Goal: Information Seeking & Learning: Learn about a topic

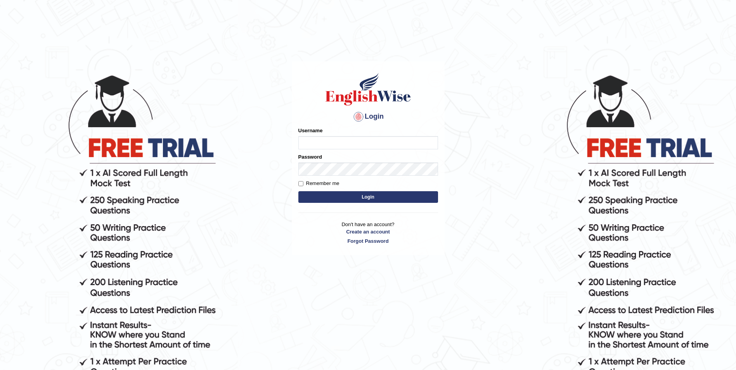
click at [331, 147] on input "Username" at bounding box center [369, 142] width 140 height 13
click at [337, 127] on div "Username" at bounding box center [369, 138] width 140 height 23
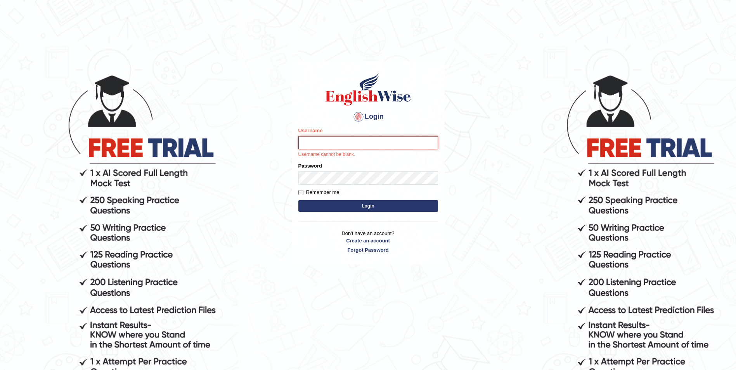
click at [335, 141] on input "Username" at bounding box center [369, 142] width 140 height 13
click at [334, 141] on input "Username" at bounding box center [369, 142] width 140 height 13
type input "kam123"
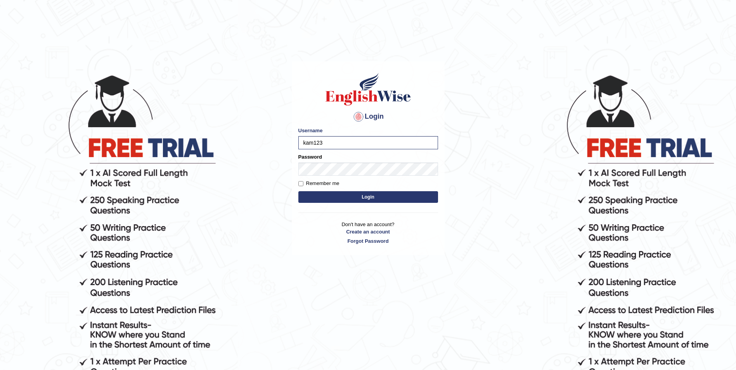
click at [364, 195] on button "Login" at bounding box center [369, 197] width 140 height 12
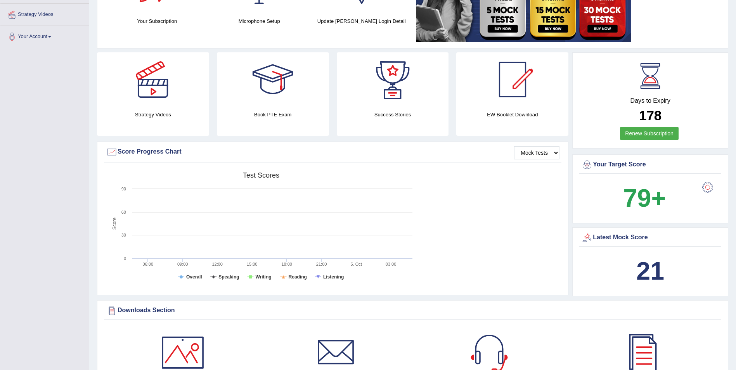
scroll to position [155, 0]
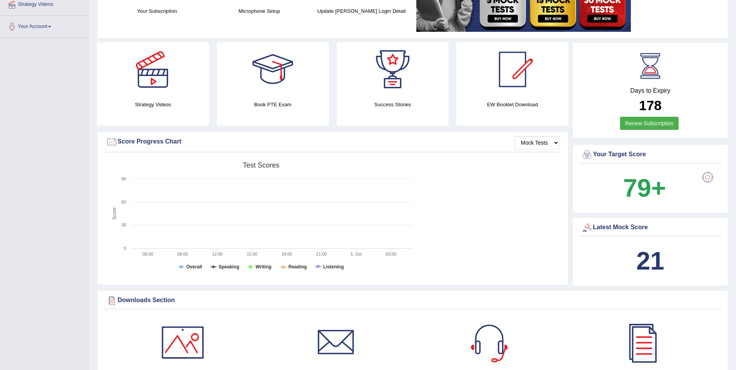
click at [623, 227] on div "Latest Mock Score" at bounding box center [650, 228] width 138 height 12
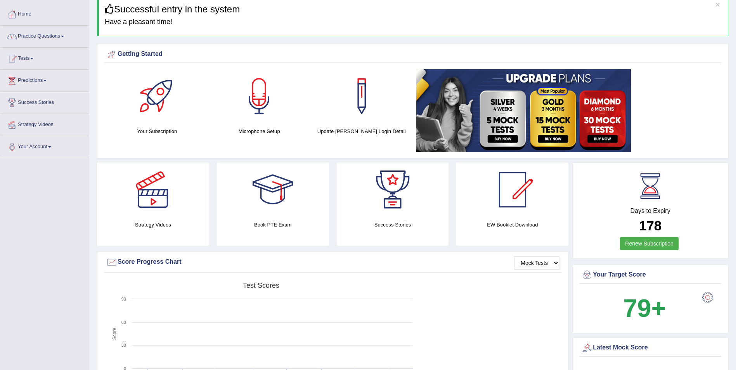
scroll to position [0, 0]
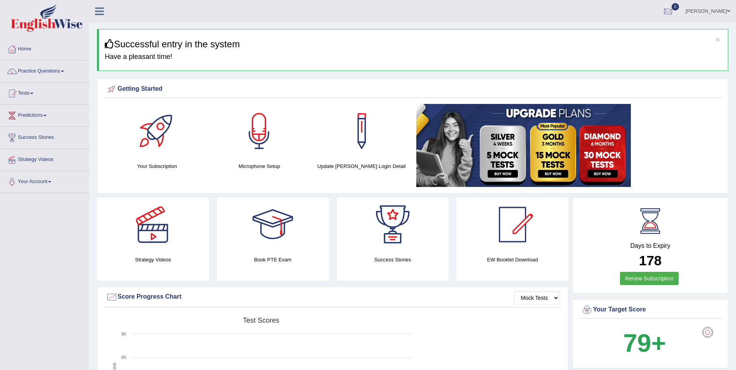
click at [667, 13] on div at bounding box center [669, 12] width 12 height 12
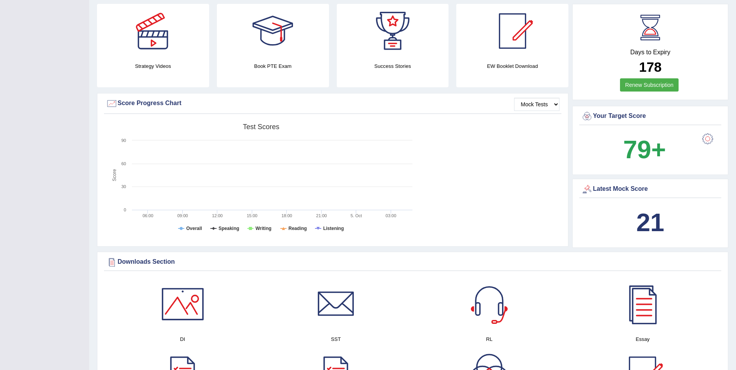
scroll to position [194, 0]
click at [619, 189] on div "Latest Mock Score" at bounding box center [650, 189] width 138 height 12
click at [655, 213] on b "21" at bounding box center [651, 222] width 28 height 28
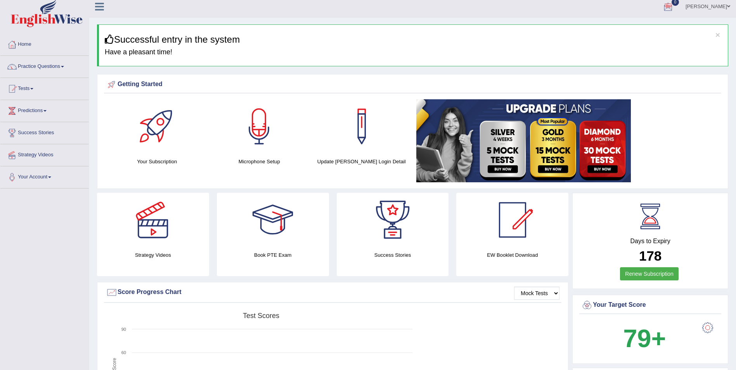
scroll to position [0, 0]
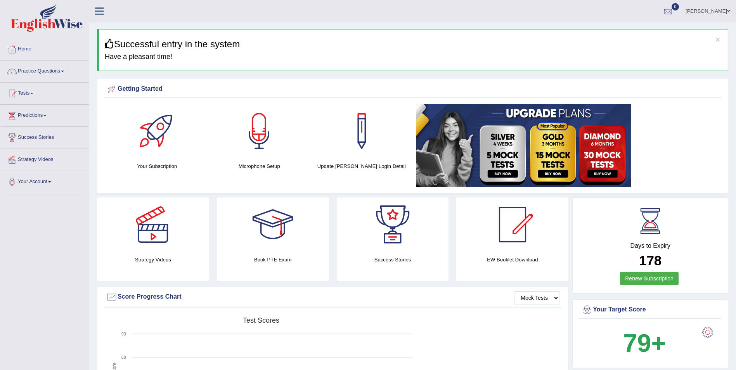
click at [672, 15] on div at bounding box center [669, 12] width 12 height 12
click at [637, 30] on strong "See All Alerts" at bounding box center [619, 33] width 35 height 6
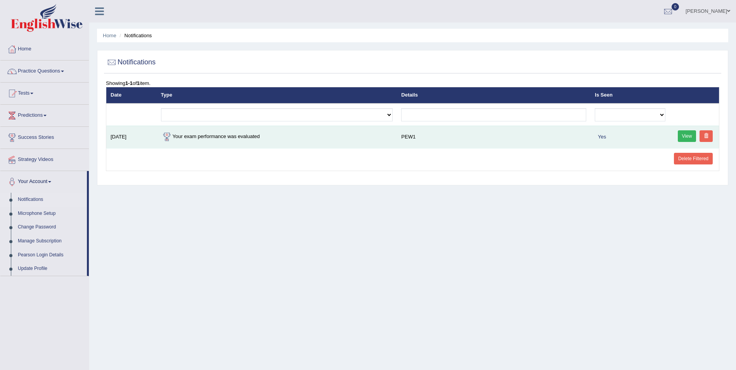
click at [681, 138] on link "View" at bounding box center [687, 136] width 19 height 12
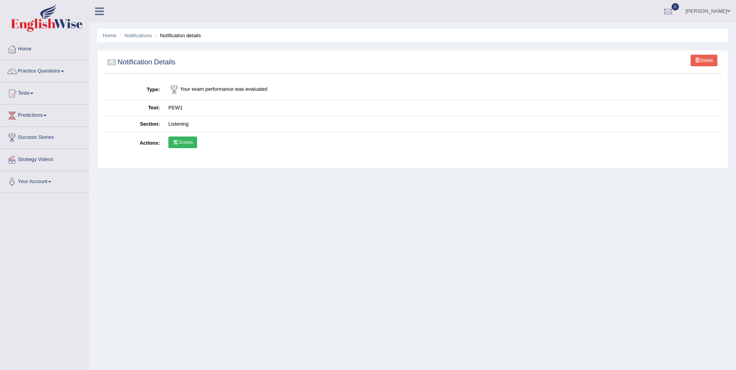
click at [188, 141] on link "Scores" at bounding box center [182, 143] width 29 height 12
click at [191, 142] on link "Scores" at bounding box center [182, 143] width 29 height 12
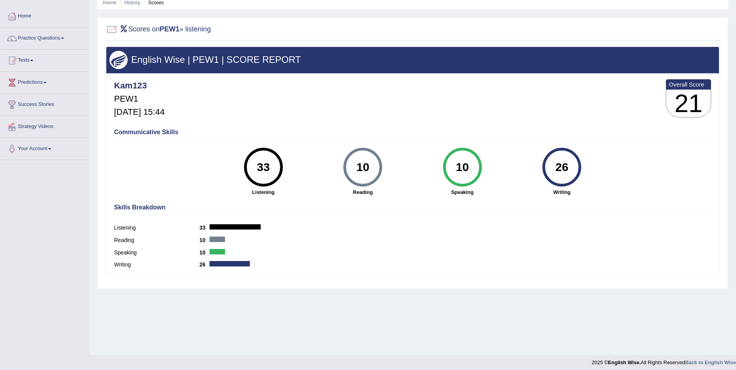
scroll to position [37, 0]
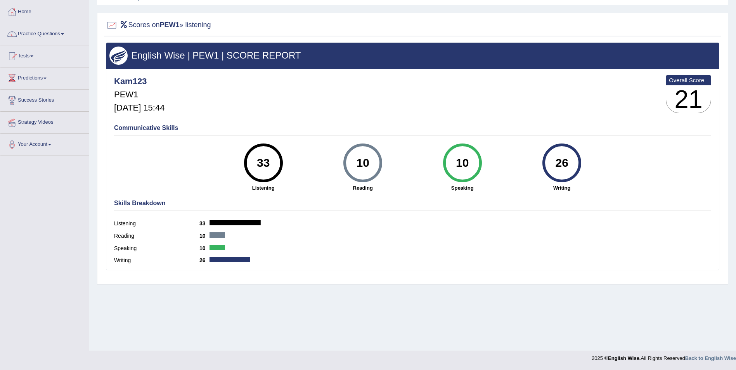
click at [583, 307] on div "Home History Scores Scores on PEW1 » listening English Wise | PEW1 | SCORE REPO…" at bounding box center [412, 157] width 647 height 388
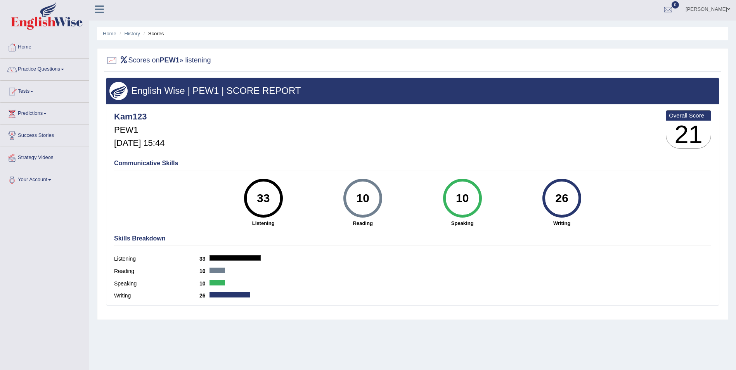
scroll to position [0, 0]
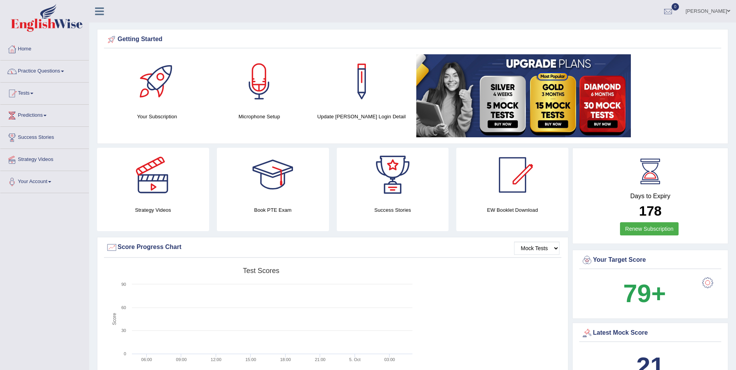
click at [60, 74] on link "Practice Questions" at bounding box center [44, 70] width 89 height 19
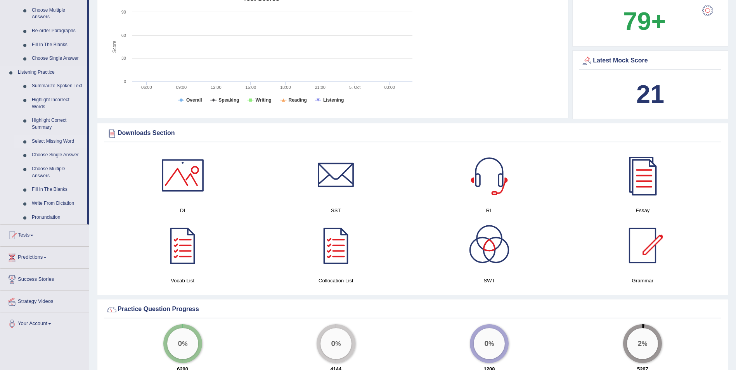
scroll to position [272, 0]
click at [66, 88] on link "Summarize Spoken Text" at bounding box center [57, 87] width 59 height 14
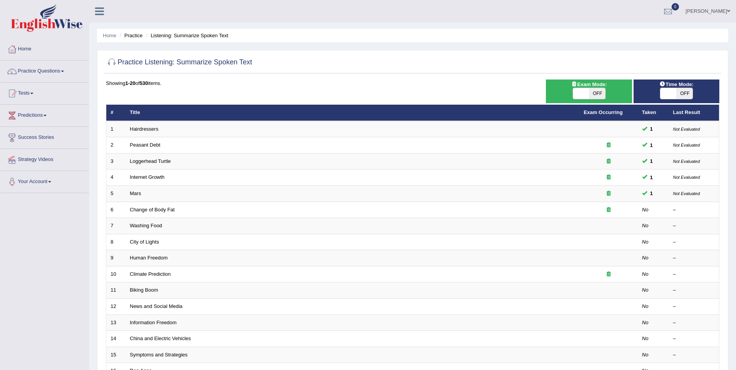
click at [601, 95] on span "OFF" at bounding box center [597, 93] width 16 height 11
checkbox input "true"
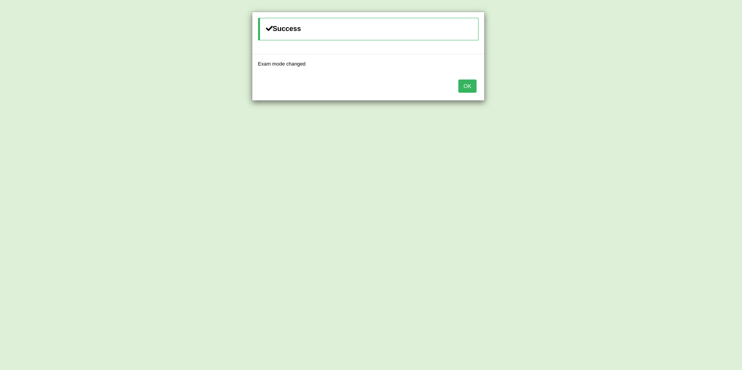
click at [465, 86] on button "OK" at bounding box center [467, 86] width 18 height 13
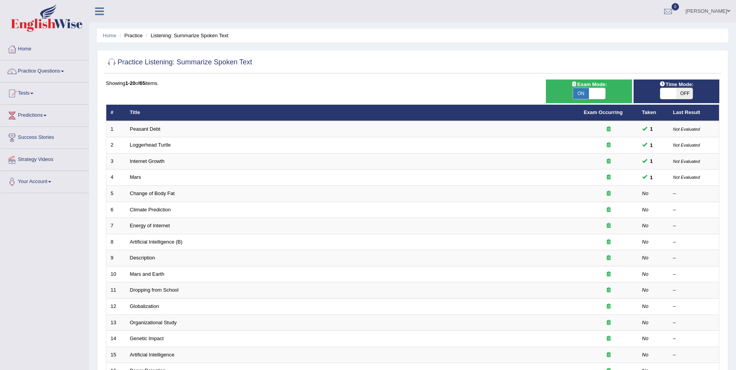
click at [681, 90] on span "OFF" at bounding box center [685, 93] width 16 height 11
checkbox input "true"
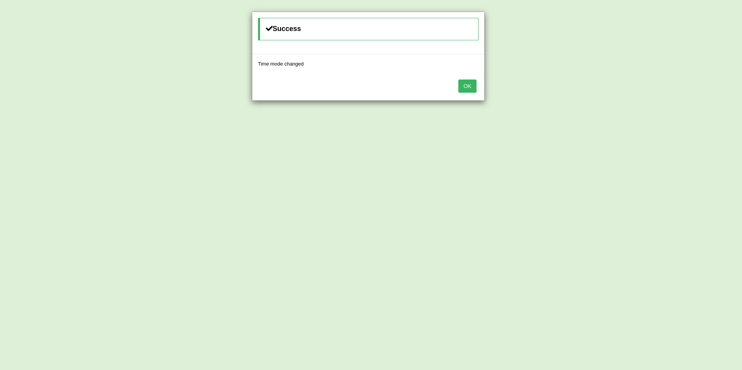
click at [470, 90] on button "OK" at bounding box center [467, 86] width 18 height 13
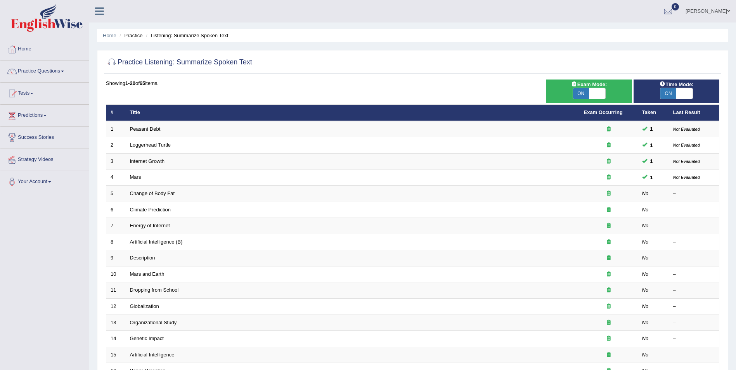
click at [0, 61] on link "Practice Questions" at bounding box center [44, 70] width 89 height 19
click at [0, 61] on link "Practice Questions" at bounding box center [43, 70] width 87 height 19
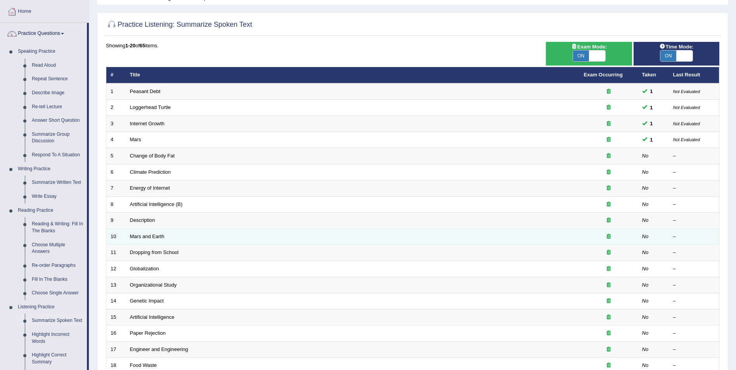
scroll to position [39, 0]
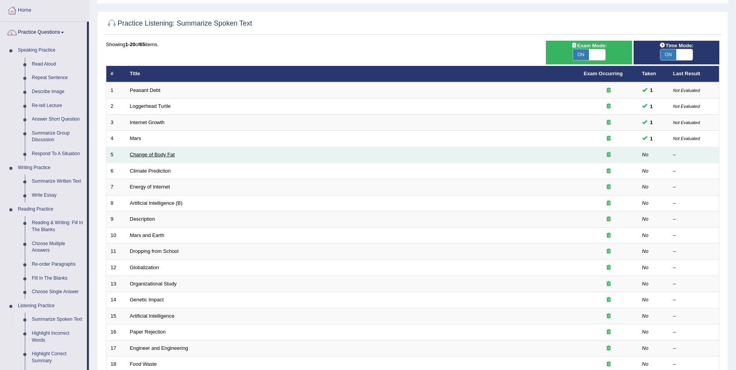
click at [172, 154] on link "Change of Body Fat" at bounding box center [152, 155] width 45 height 6
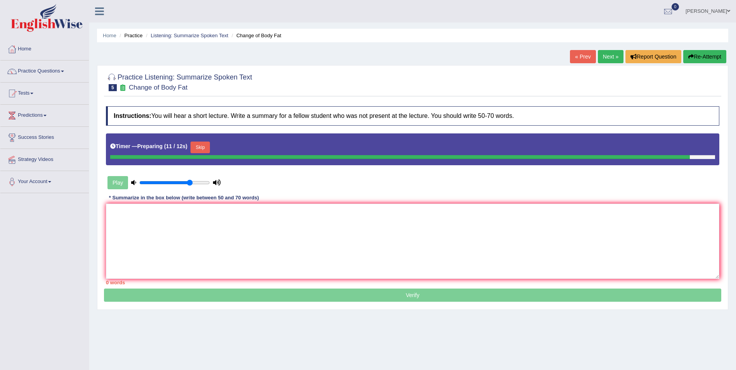
type input "0.75"
click at [189, 182] on input "range" at bounding box center [174, 183] width 71 height 6
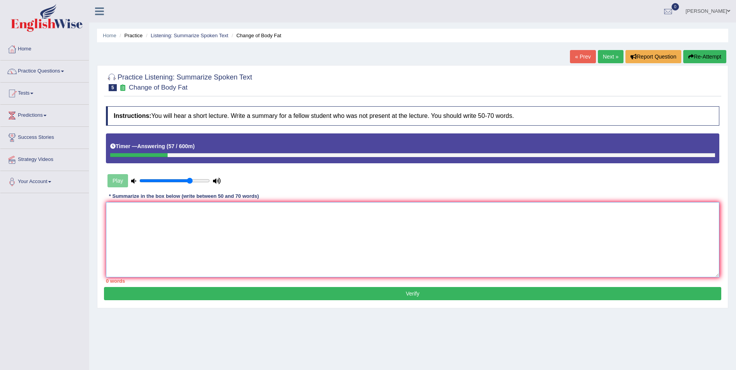
click at [241, 231] on textarea at bounding box center [413, 239] width 614 height 75
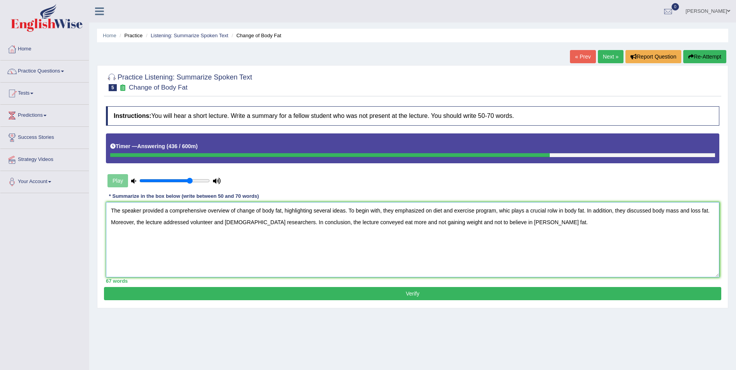
type textarea "The speaker provided a comprehensive overview of change of body fat, highlighti…"
click at [252, 289] on button "Verify" at bounding box center [413, 293] width 618 height 13
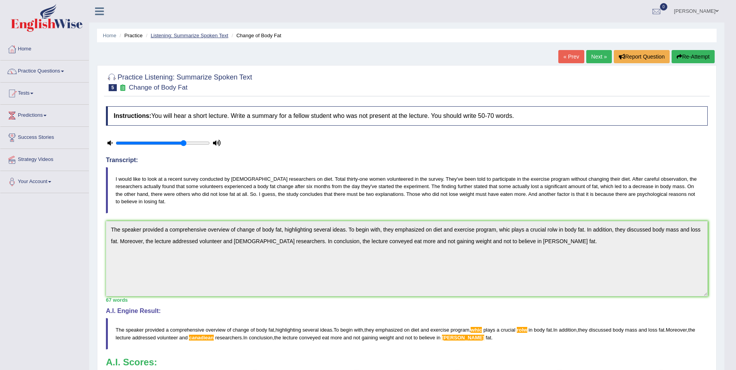
click at [176, 35] on link "Listening: Summarize Spoken Text" at bounding box center [190, 36] width 78 height 6
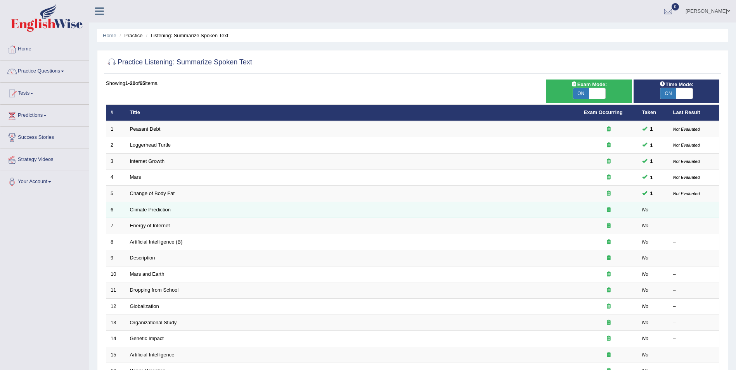
click at [164, 210] on link "Climate Prediction" at bounding box center [150, 210] width 41 height 6
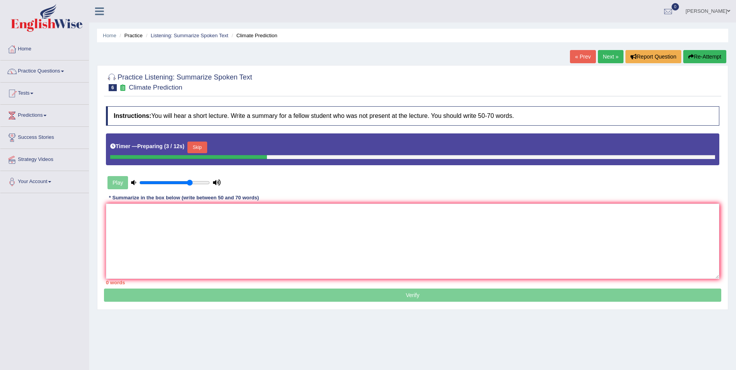
click at [195, 147] on button "Skip" at bounding box center [196, 148] width 19 height 12
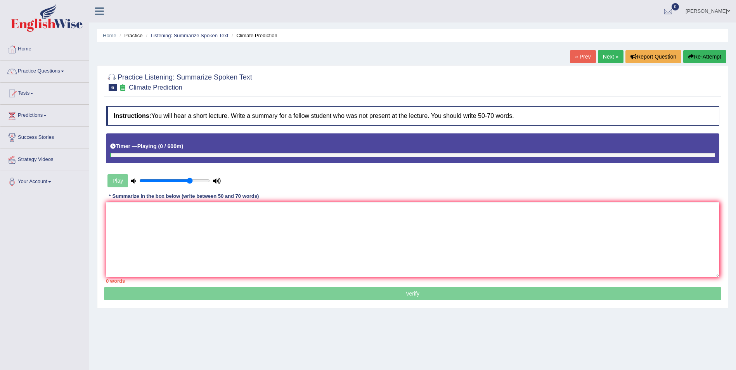
click at [0, 211] on html "Toggle navigation Home Practice Questions Speaking Practice Read Aloud Repeat S…" at bounding box center [368, 185] width 736 height 370
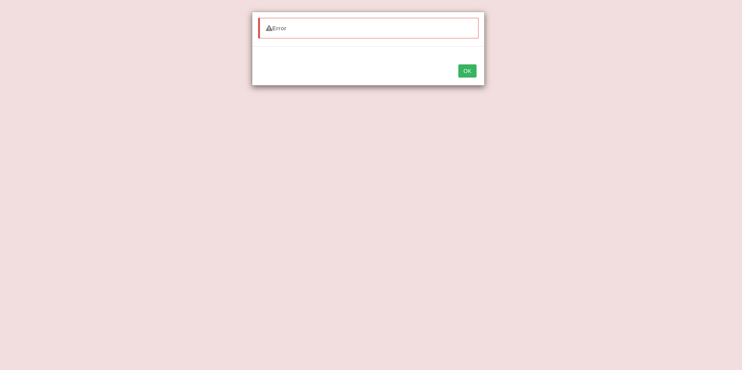
click at [466, 78] on div "OK" at bounding box center [368, 71] width 232 height 27
click at [467, 71] on button "OK" at bounding box center [467, 70] width 18 height 13
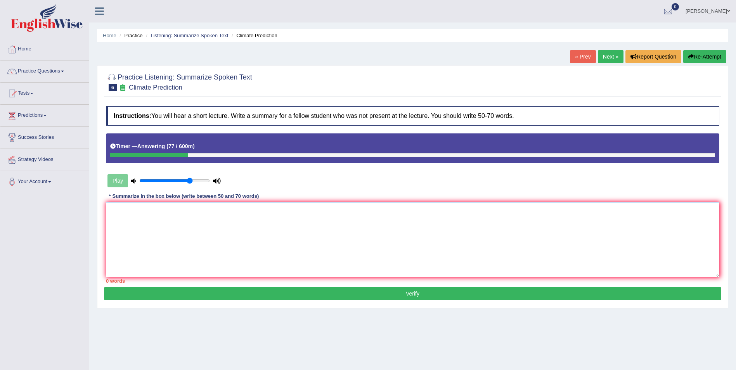
click at [206, 226] on textarea at bounding box center [413, 239] width 614 height 75
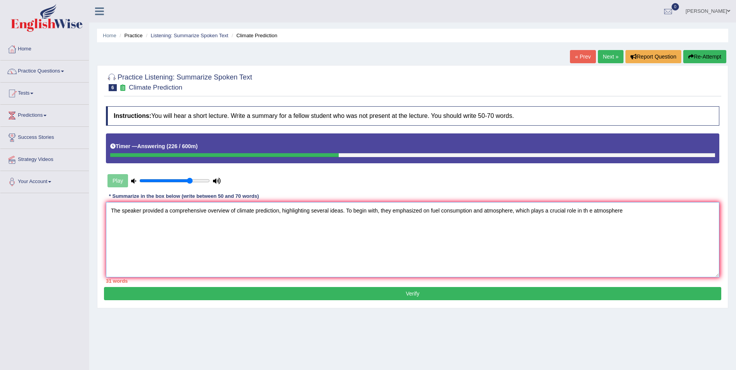
click at [512, 210] on textarea "The speaker provided a comprehensive overview of climate prediction, highlighti…" at bounding box center [413, 239] width 614 height 75
click at [590, 212] on textarea "The speaker provided a comprehensive overview of climate prediction, highlighti…" at bounding box center [413, 239] width 614 height 75
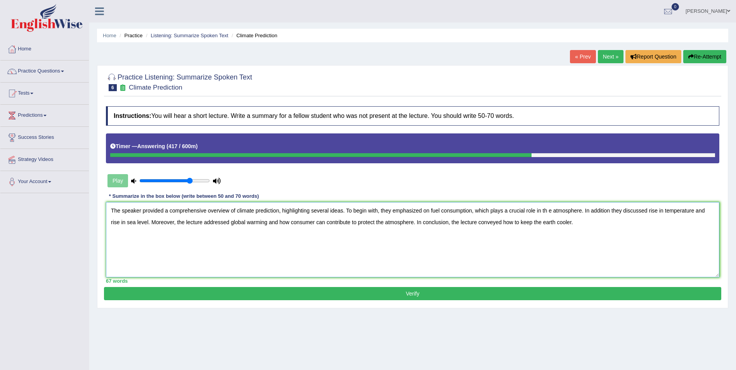
type textarea "The speaker provided a comprehensive overview of climate prediction, highlighti…"
click at [593, 296] on button "Verify" at bounding box center [413, 293] width 618 height 13
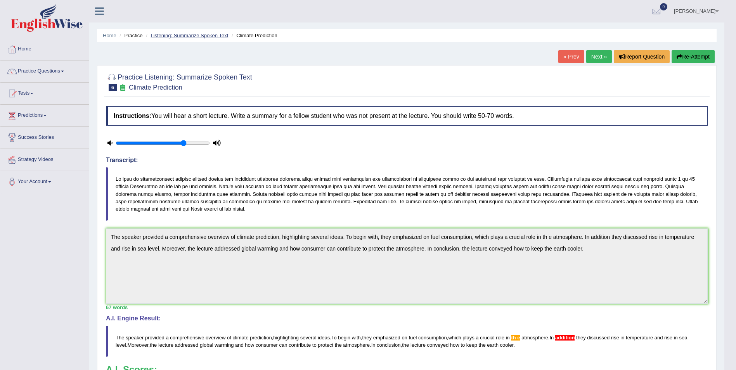
click at [187, 35] on link "Listening: Summarize Spoken Text" at bounding box center [190, 36] width 78 height 6
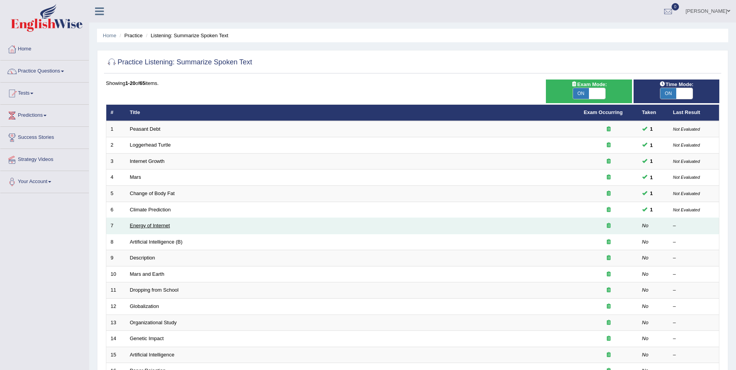
click at [163, 226] on link "Energy of Internet" at bounding box center [150, 226] width 40 height 6
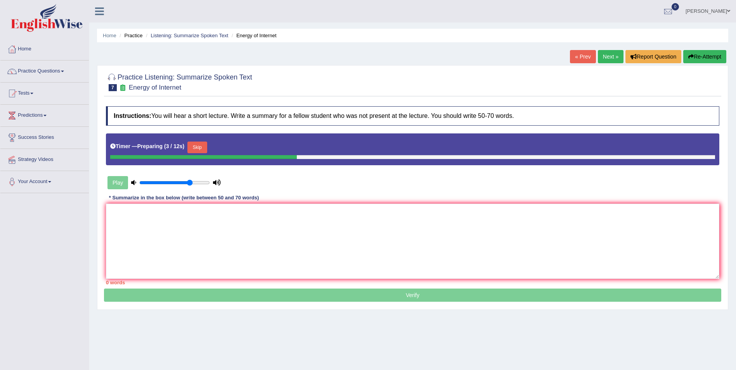
click at [198, 144] on button "Skip" at bounding box center [196, 148] width 19 height 12
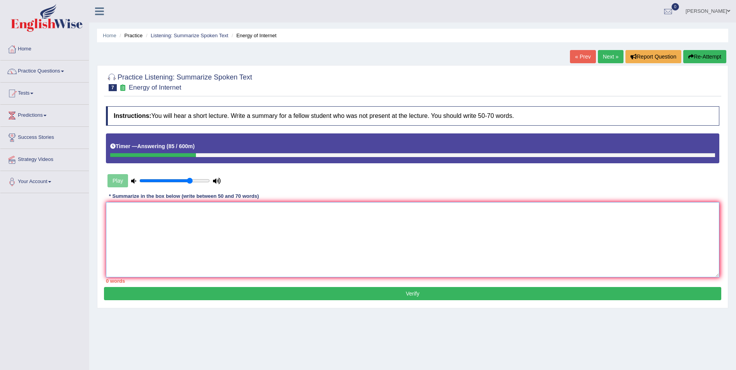
click at [190, 212] on textarea at bounding box center [413, 239] width 614 height 75
type textarea "T"
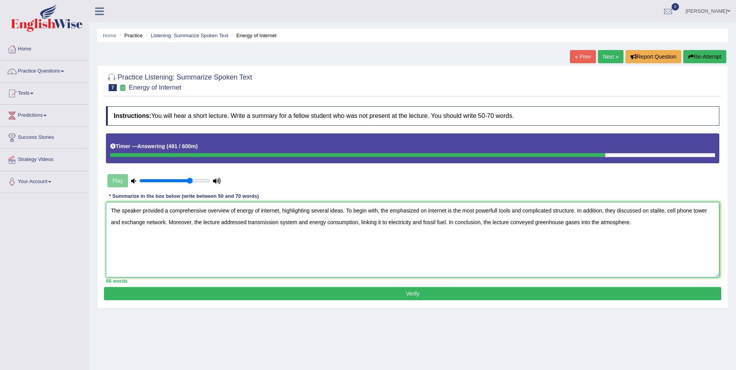
click at [534, 222] on textarea "The speaker provided a comprehensive overview of energy of internet, highlighti…" at bounding box center [413, 239] width 614 height 75
click at [533, 222] on textarea "The speaker provided a comprehensive overview of energy of internet, highlighti…" at bounding box center [413, 239] width 614 height 75
click at [548, 222] on textarea "The speaker provided a comprehensive overview of energy of internet, highlighti…" at bounding box center [413, 239] width 614 height 75
click at [640, 223] on textarea "The speaker provided a comprehensive overview of energy of internet, highlighti…" at bounding box center [413, 239] width 614 height 75
click at [546, 224] on textarea "The speaker provided a comprehensive overview of energy of internet, highlighti…" at bounding box center [413, 239] width 614 height 75
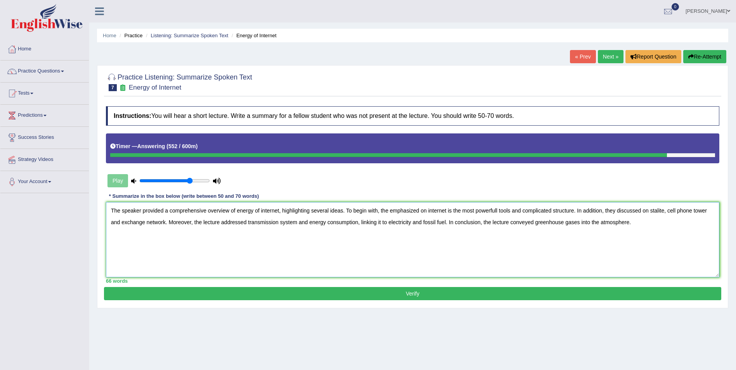
type textarea "The speaker provided a comprehensive overview of energy of internet, highlighti…"
click at [548, 295] on button "Verify" at bounding box center [413, 293] width 618 height 13
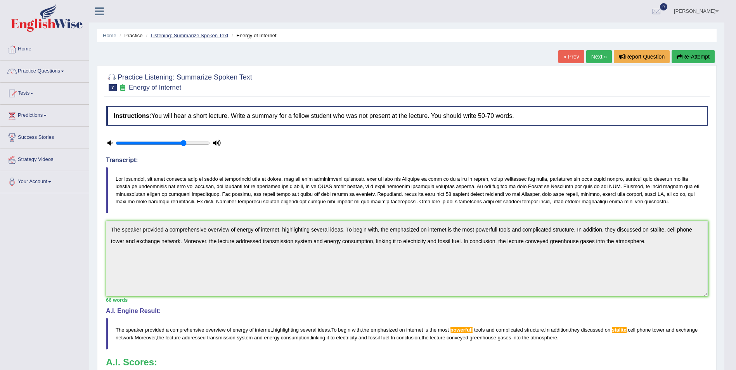
click at [184, 38] on link "Listening: Summarize Spoken Text" at bounding box center [190, 36] width 78 height 6
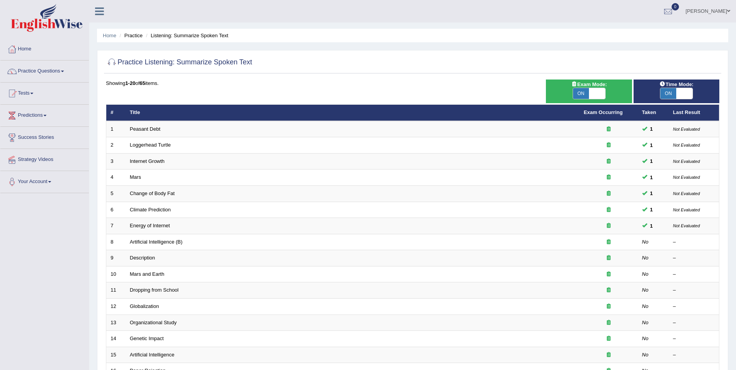
drag, startPoint x: 9, startPoint y: 234, endPoint x: 63, endPoint y: 258, distance: 59.3
click at [63, 258] on div "Toggle navigation Home Practice Questions Speaking Practice Read Aloud Repeat S…" at bounding box center [368, 255] width 736 height 510
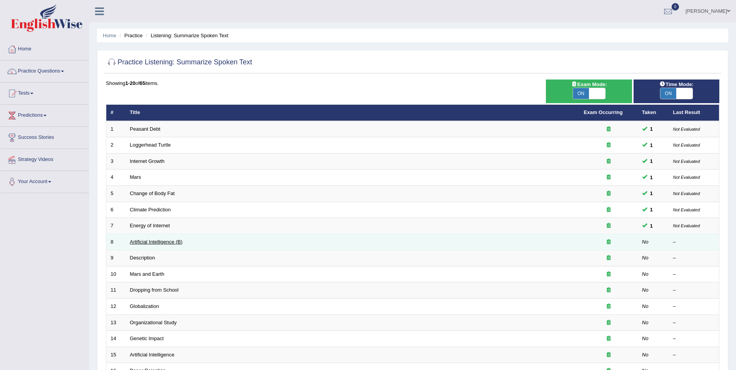
click at [158, 242] on link "Artificial Intelligence (B)" at bounding box center [156, 242] width 53 height 6
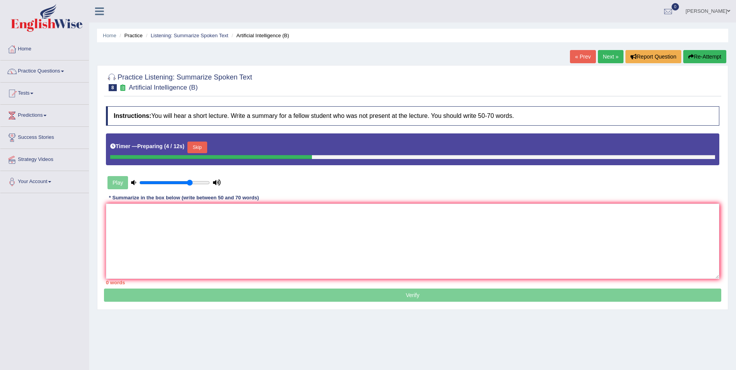
click at [203, 147] on button "Skip" at bounding box center [196, 148] width 19 height 12
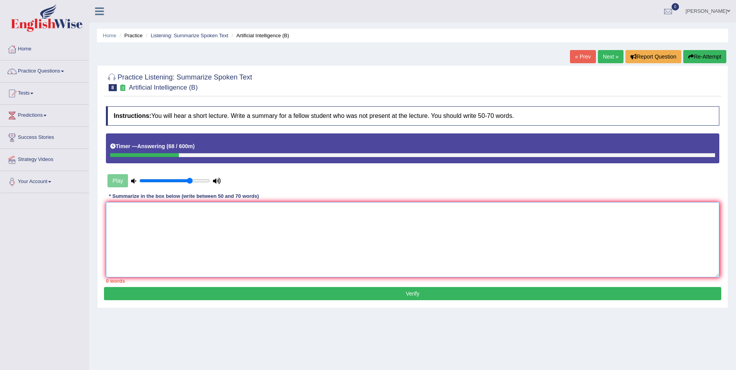
click at [195, 220] on textarea at bounding box center [413, 239] width 614 height 75
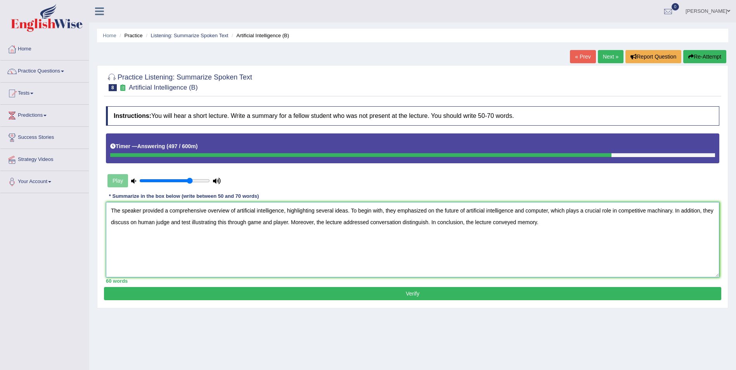
type textarea "The speaker provided a comprehensive overview of artificial intelligence, highl…"
click at [356, 296] on button "Verify" at bounding box center [413, 293] width 618 height 13
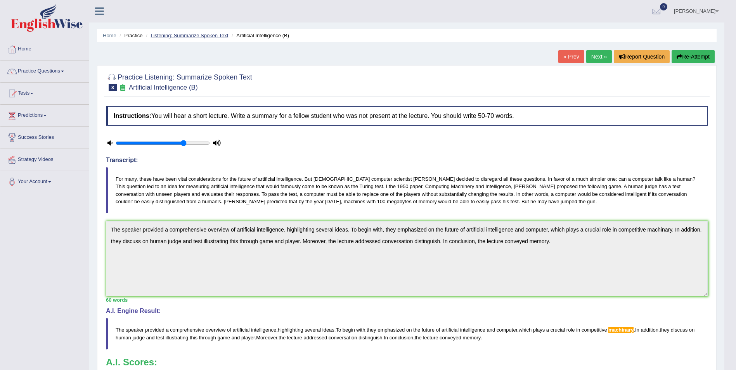
click at [215, 37] on link "Listening: Summarize Spoken Text" at bounding box center [190, 36] width 78 height 6
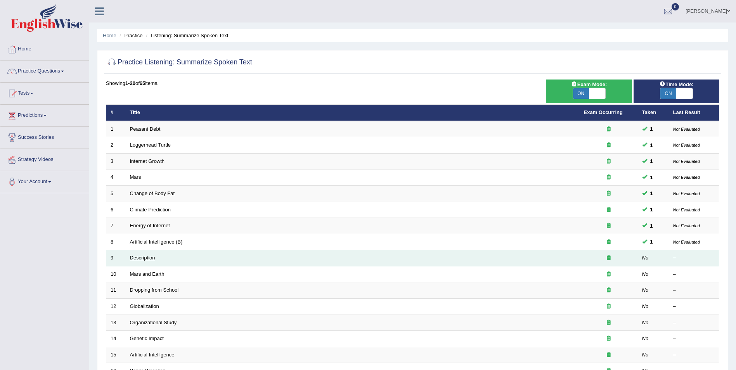
click at [151, 257] on link "Description" at bounding box center [142, 258] width 25 height 6
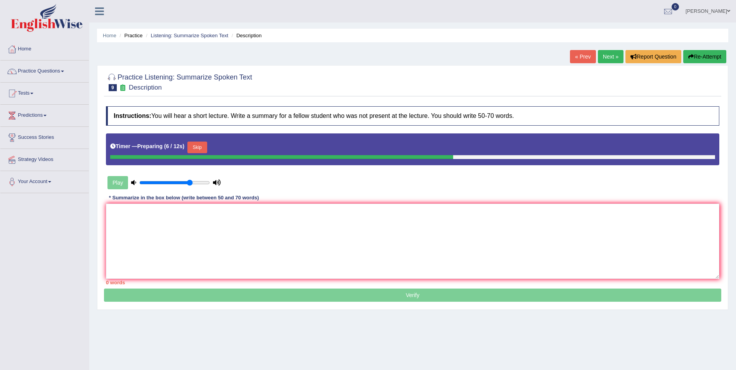
click at [194, 149] on button "Skip" at bounding box center [196, 148] width 19 height 12
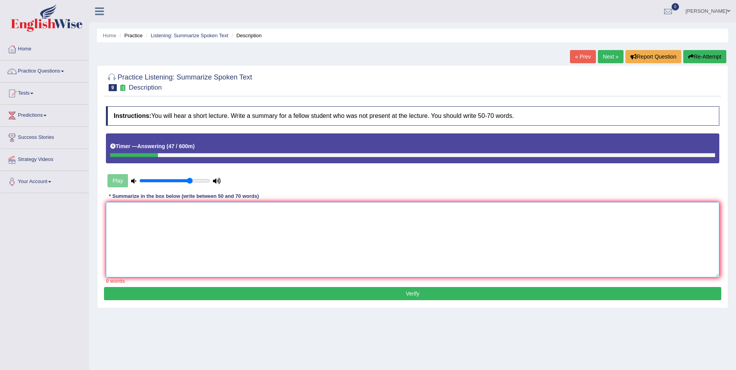
click at [175, 214] on textarea at bounding box center [413, 239] width 614 height 75
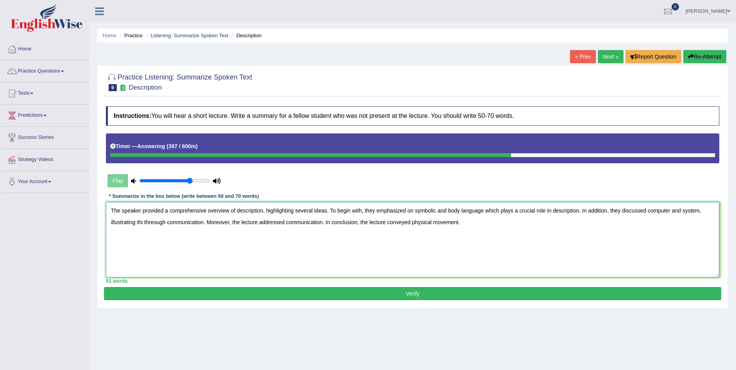
click at [156, 223] on textarea "The speaker provided a comprehensive overview of description, highlighting seve…" at bounding box center [413, 239] width 614 height 75
click at [145, 222] on textarea "The speaker provided a comprehensive overview of description, highlighting seve…" at bounding box center [413, 239] width 614 height 75
click at [143, 221] on textarea "The speaker provided a comprehensive overview of description, highlighting seve…" at bounding box center [413, 239] width 614 height 75
type textarea "The speaker provided a comprehensive overview of description, highlighting seve…"
click at [291, 295] on button "Verify" at bounding box center [413, 293] width 618 height 13
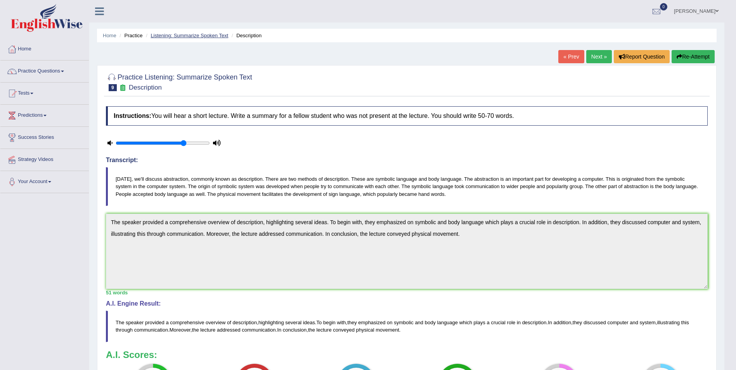
click at [211, 35] on link "Listening: Summarize Spoken Text" at bounding box center [190, 36] width 78 height 6
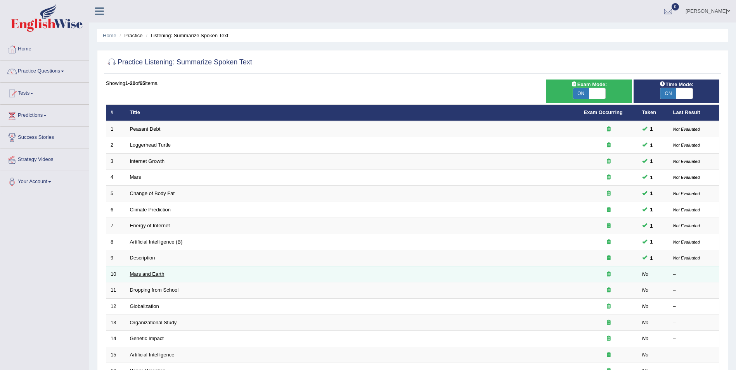
click at [153, 276] on link "Mars and Earth" at bounding box center [147, 274] width 35 height 6
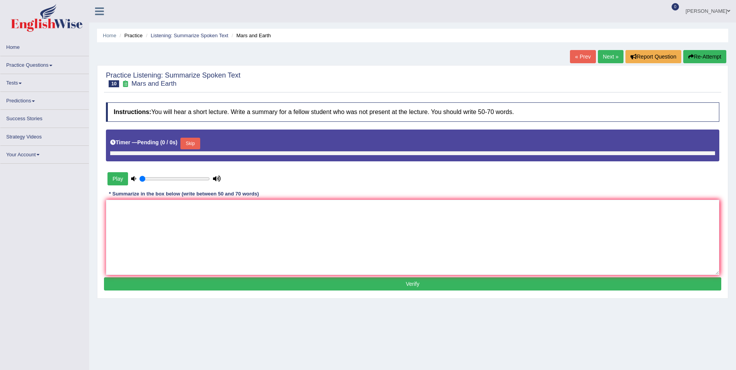
type input "0.75"
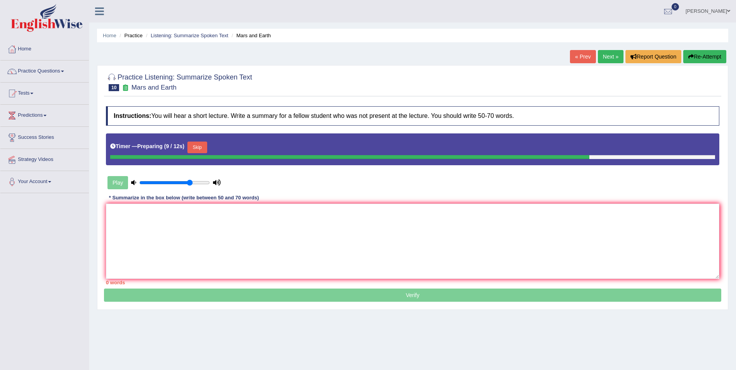
click at [201, 146] on button "Skip" at bounding box center [196, 148] width 19 height 12
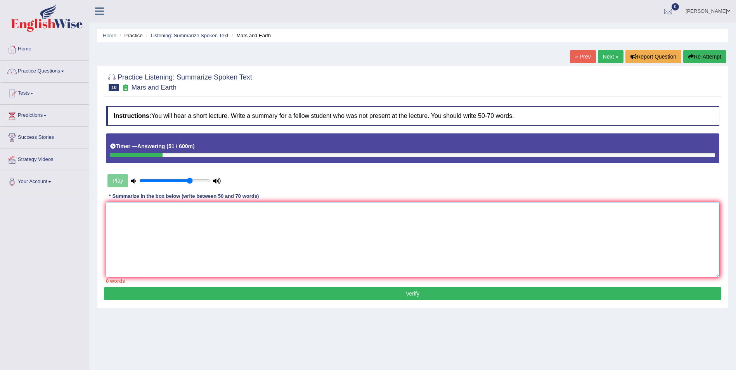
click at [126, 220] on textarea at bounding box center [413, 239] width 614 height 75
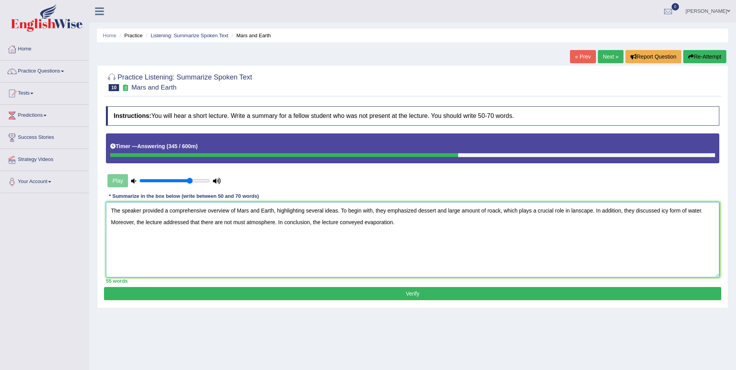
type textarea "The speaker provided a comprehensive overview of Mars and Earth, highlighting s…"
click at [210, 289] on button "Verify" at bounding box center [413, 293] width 618 height 13
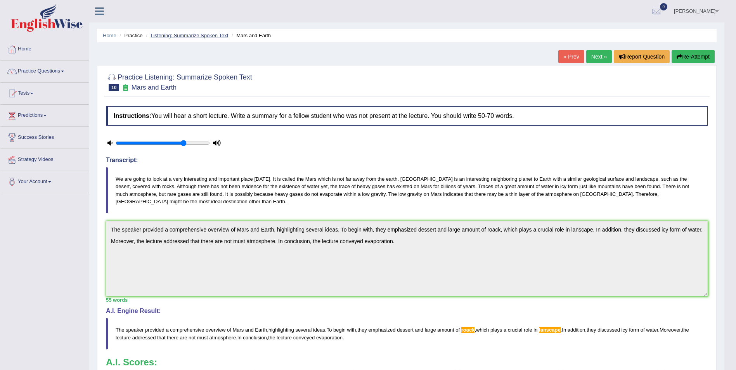
click at [209, 35] on link "Listening: Summarize Spoken Text" at bounding box center [190, 36] width 78 height 6
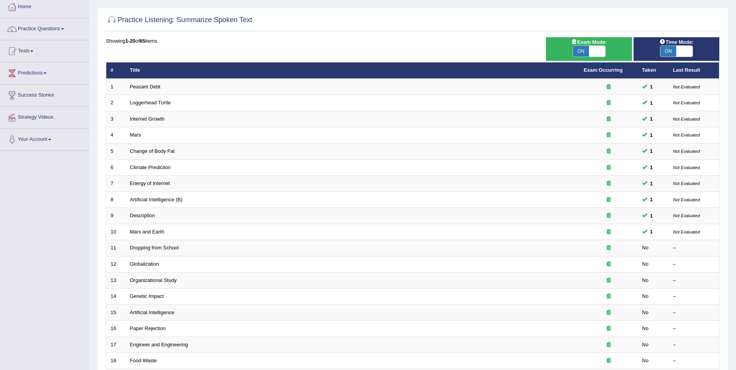
scroll to position [43, 0]
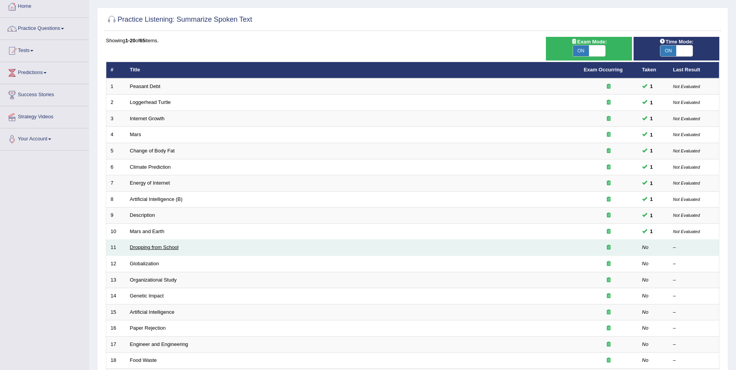
click at [175, 248] on link "Dropping from School" at bounding box center [154, 248] width 49 height 6
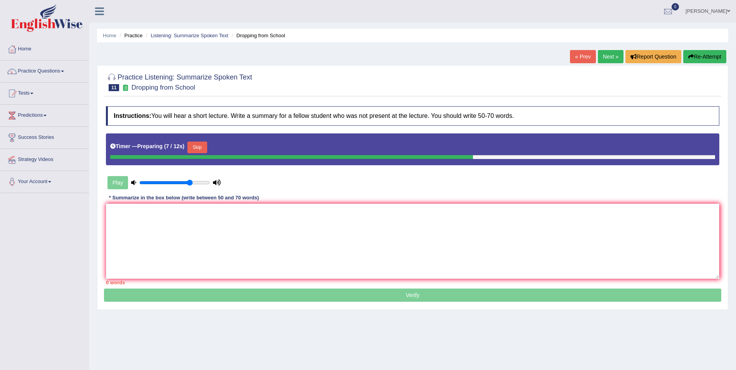
click at [197, 149] on button "Skip" at bounding box center [196, 148] width 19 height 12
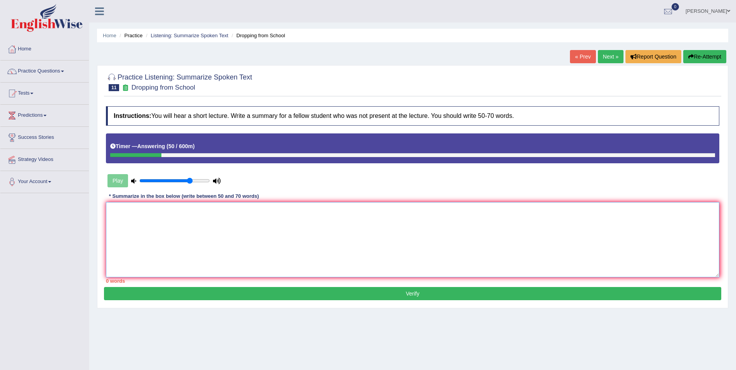
click at [180, 210] on textarea at bounding box center [413, 239] width 614 height 75
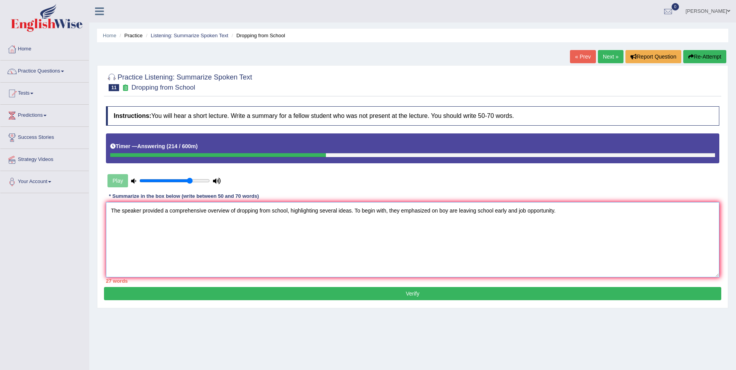
click at [515, 210] on textarea "The speaker provided a comprehensive overview of dropping from school, highligh…" at bounding box center [413, 239] width 614 height 75
click at [581, 217] on textarea "The speaker provided a comprehensive overview of dropping from school, highligh…" at bounding box center [413, 239] width 614 height 75
click at [673, 212] on textarea "The speaker provided a comprehensive overview of dropping from school, highligh…" at bounding box center [413, 239] width 614 height 75
click at [350, 223] on textarea "The speaker provided a comprehensive overview of dropping from school, highligh…" at bounding box center [413, 239] width 614 height 75
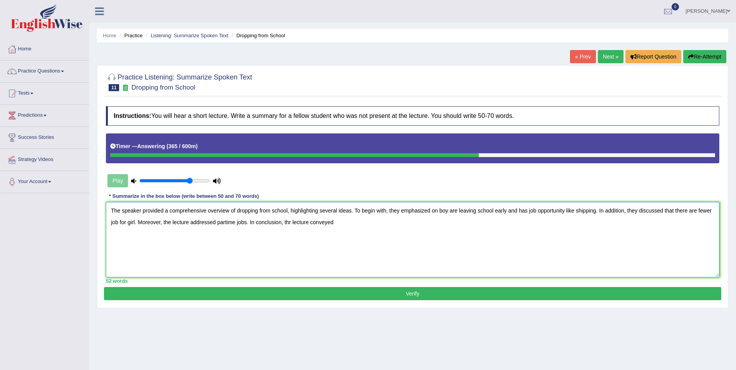
click at [292, 222] on textarea "The speaker provided a comprehensive overview of dropping from school, highligh…" at bounding box center [413, 239] width 614 height 75
click at [338, 227] on textarea "The speaker provided a comprehensive overview of dropping from school, highligh…" at bounding box center [413, 239] width 614 height 75
type textarea "The speaker provided a comprehensive overview of dropping from school, highligh…"
click at [342, 292] on button "Verify" at bounding box center [413, 293] width 618 height 13
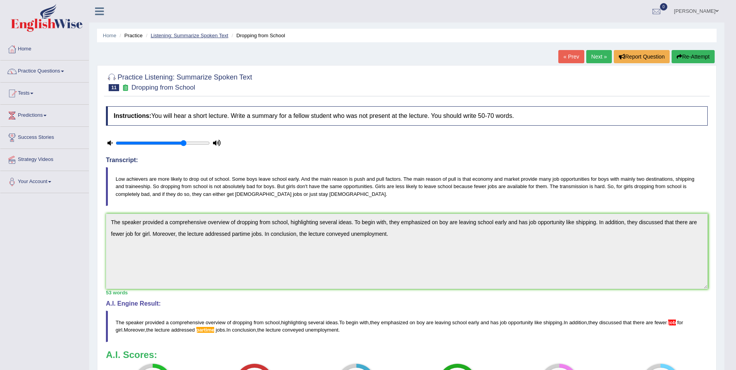
click at [210, 37] on link "Listening: Summarize Spoken Text" at bounding box center [190, 36] width 78 height 6
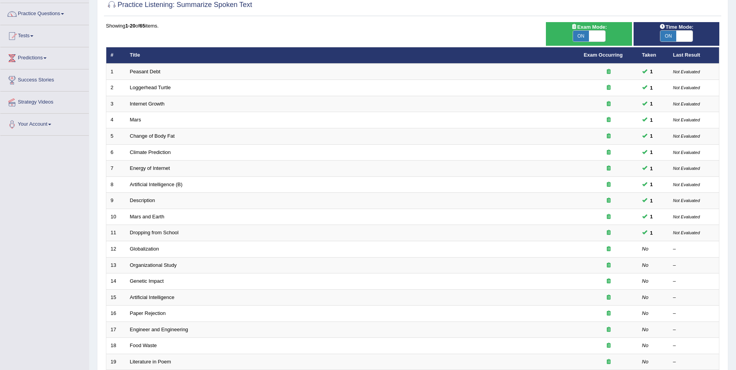
scroll to position [57, 0]
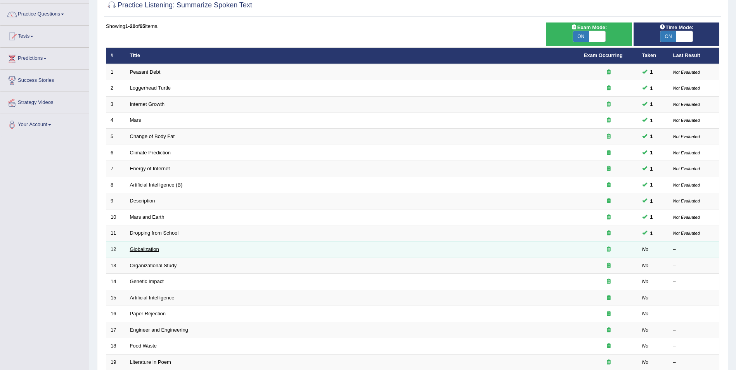
click at [152, 250] on link "Globalization" at bounding box center [144, 249] width 29 height 6
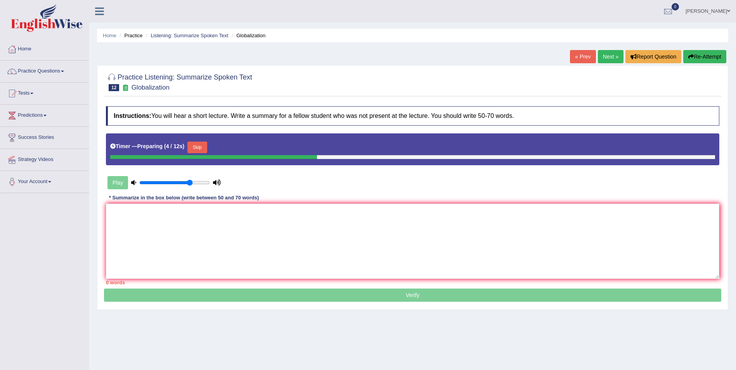
click at [197, 146] on button "Skip" at bounding box center [196, 148] width 19 height 12
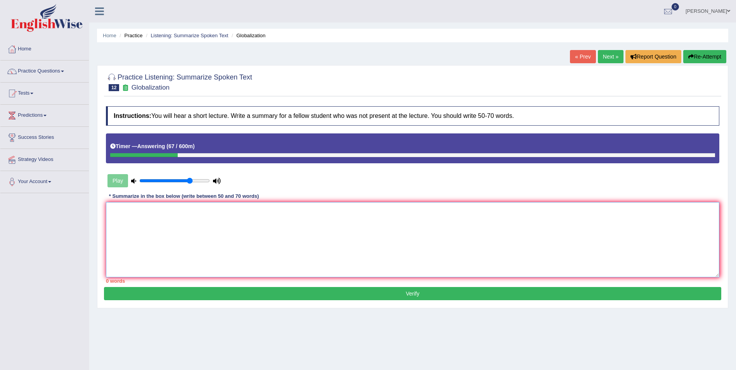
click at [156, 220] on textarea at bounding box center [413, 239] width 614 height 75
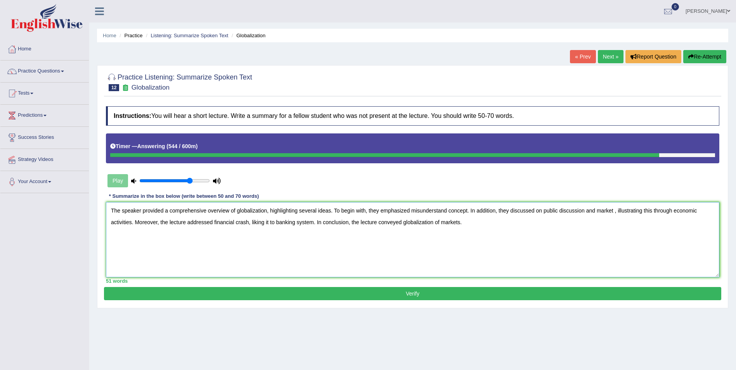
type textarea "The speaker provided a comprehensive overview of globalization, highlighting se…"
click at [385, 294] on button "Verify" at bounding box center [413, 293] width 618 height 13
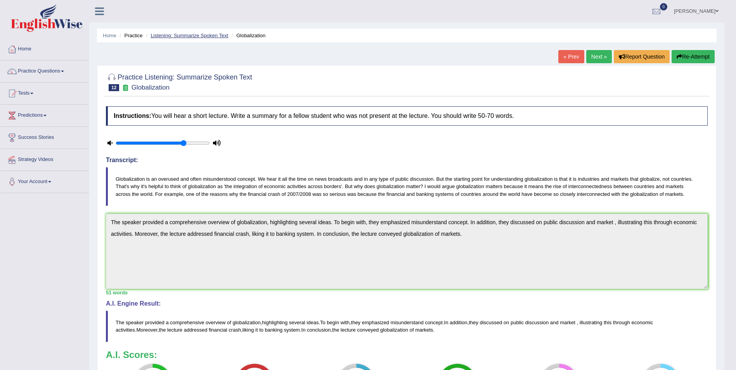
click at [188, 39] on li "Listening: Summarize Spoken Text" at bounding box center [186, 35] width 84 height 7
click at [186, 35] on link "Listening: Summarize Spoken Text" at bounding box center [190, 36] width 78 height 6
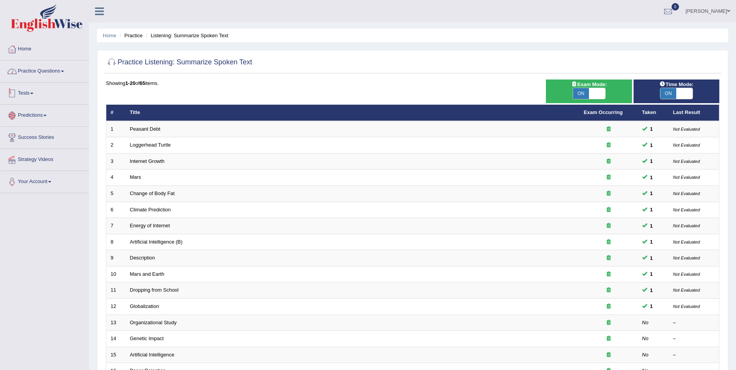
click at [49, 72] on link "Practice Questions" at bounding box center [44, 70] width 89 height 19
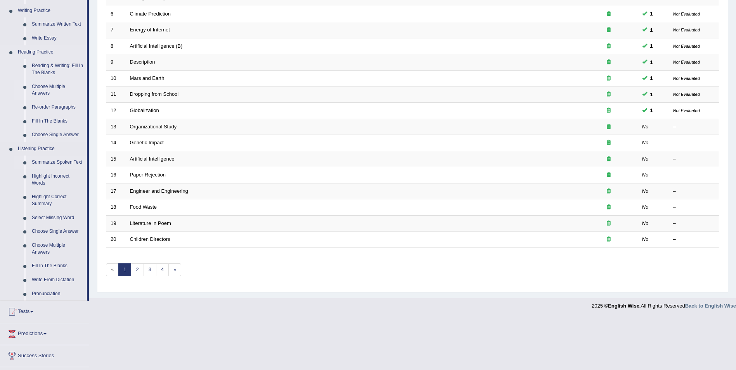
scroll to position [233, 0]
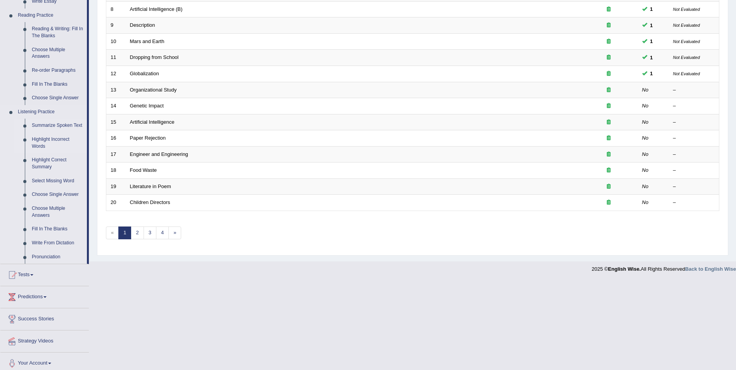
click at [47, 140] on link "Highlight Incorrect Words" at bounding box center [57, 143] width 59 height 21
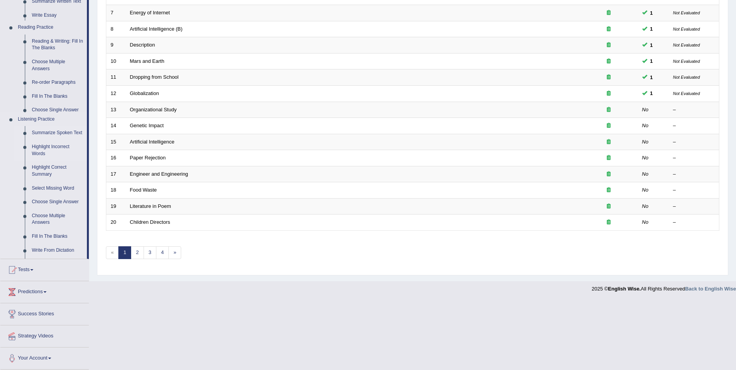
scroll to position [144, 0]
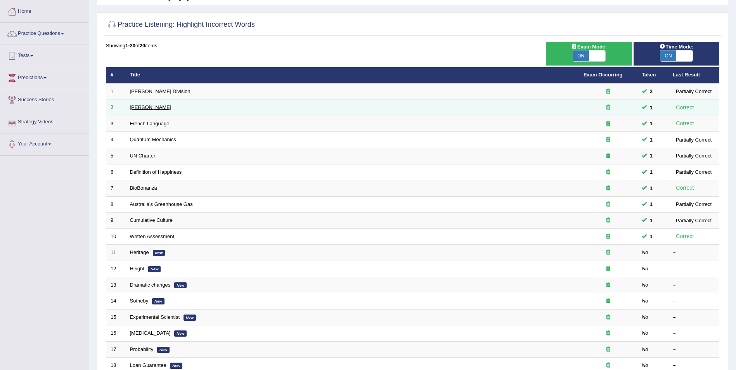
scroll to position [39, 0]
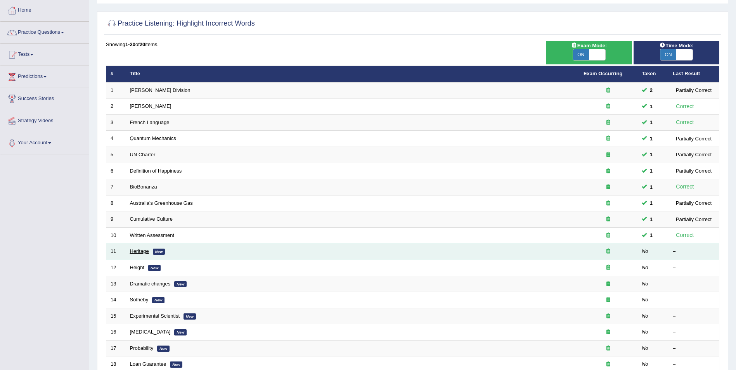
click at [137, 252] on link "Heritage" at bounding box center [139, 251] width 19 height 6
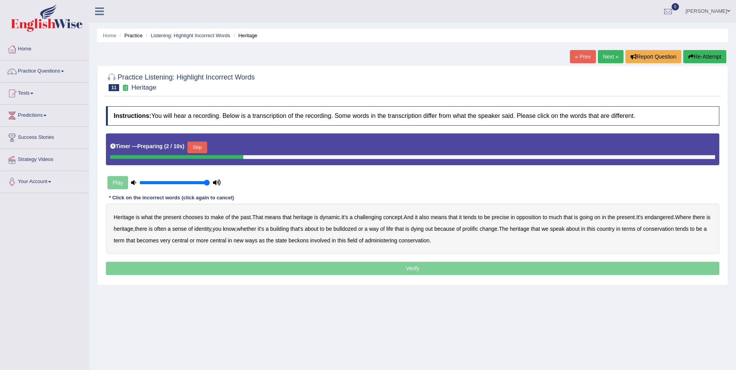
drag, startPoint x: 191, startPoint y: 184, endPoint x: 214, endPoint y: 185, distance: 23.3
type input "1"
click at [210, 185] on input "range" at bounding box center [174, 183] width 71 height 6
click at [196, 149] on button "Skip" at bounding box center [196, 148] width 19 height 12
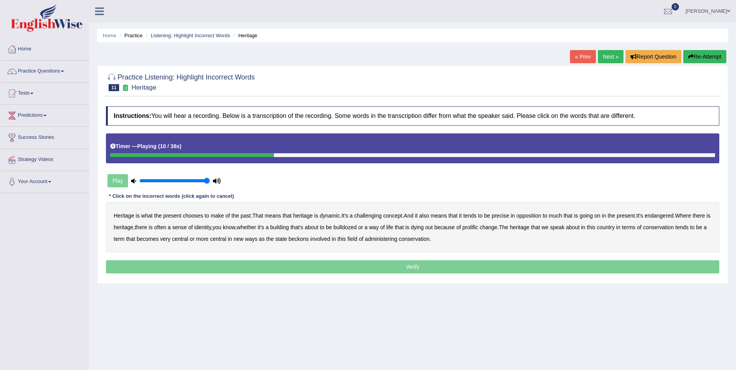
click at [380, 218] on b "challenging" at bounding box center [368, 216] width 28 height 6
click at [509, 218] on b "precise" at bounding box center [500, 216] width 17 height 6
click at [211, 228] on b "identity" at bounding box center [202, 227] width 17 height 6
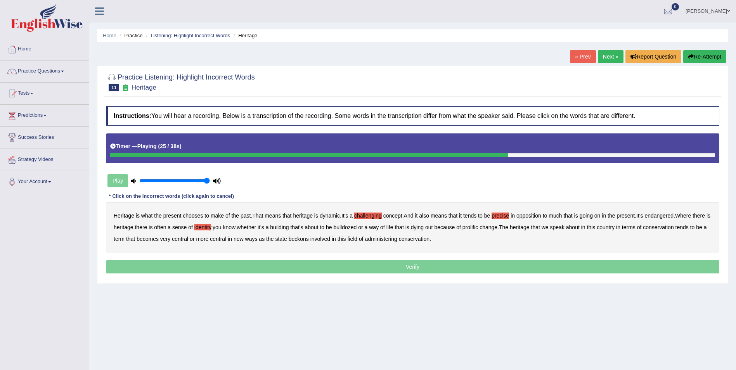
click at [478, 227] on b "prolific" at bounding box center [471, 227] width 16 height 6
click at [309, 240] on b "beckons" at bounding box center [299, 239] width 20 height 6
click at [425, 266] on p "Verify" at bounding box center [413, 266] width 614 height 13
click at [426, 267] on p "Verify" at bounding box center [413, 266] width 614 height 13
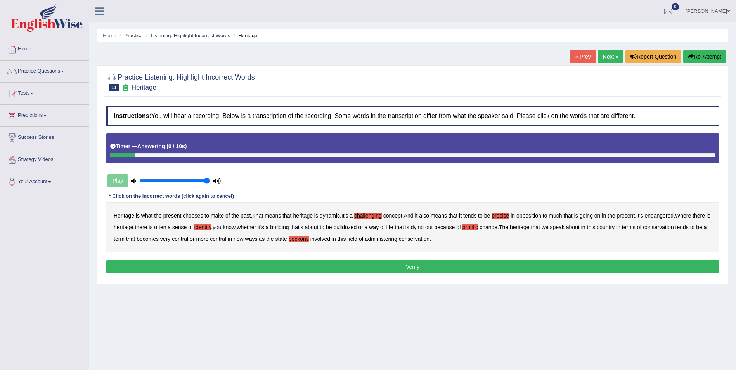
click at [431, 267] on button "Verify" at bounding box center [413, 266] width 614 height 13
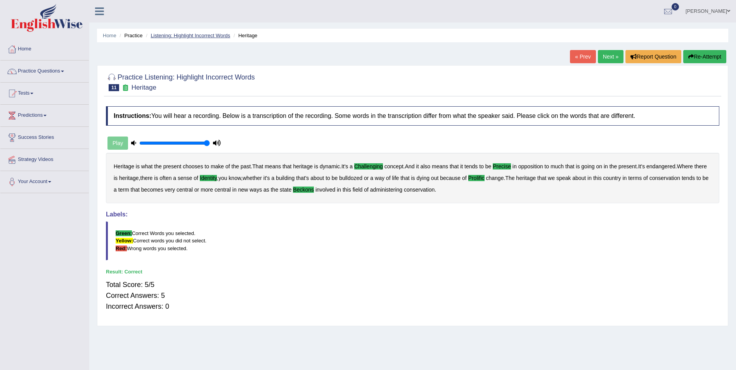
click at [203, 35] on link "Listening: Highlight Incorrect Words" at bounding box center [191, 36] width 80 height 6
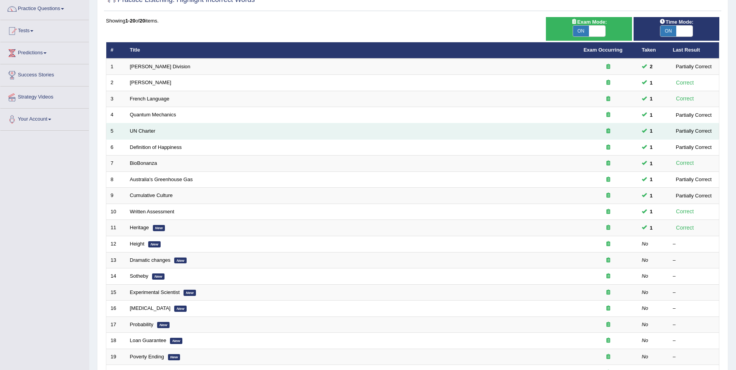
scroll to position [78, 0]
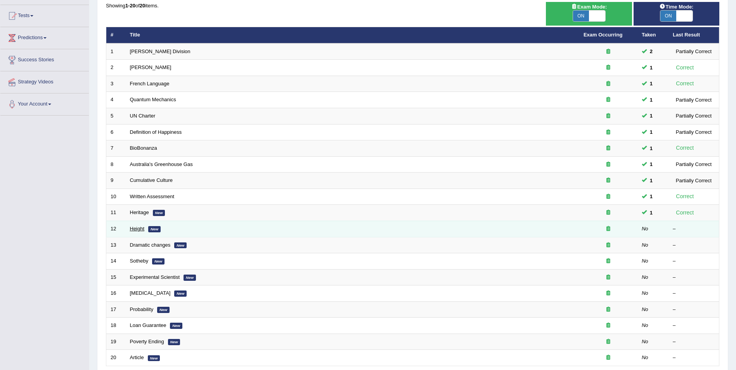
click at [137, 228] on link "Height" at bounding box center [137, 229] width 15 height 6
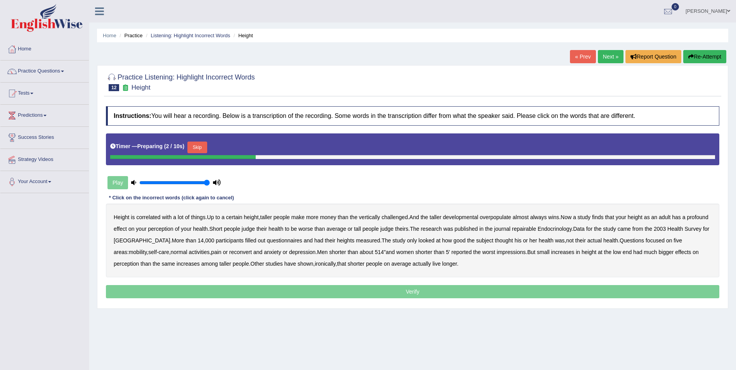
click at [195, 149] on button "Skip" at bounding box center [196, 148] width 19 height 12
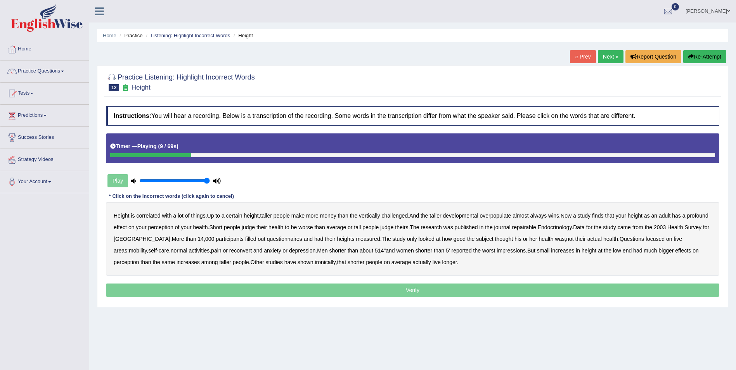
click at [474, 217] on b "developmental" at bounding box center [460, 216] width 35 height 6
click at [508, 217] on b "overpopulate" at bounding box center [495, 216] width 31 height 6
click at [536, 229] on b "repairable" at bounding box center [524, 227] width 24 height 6
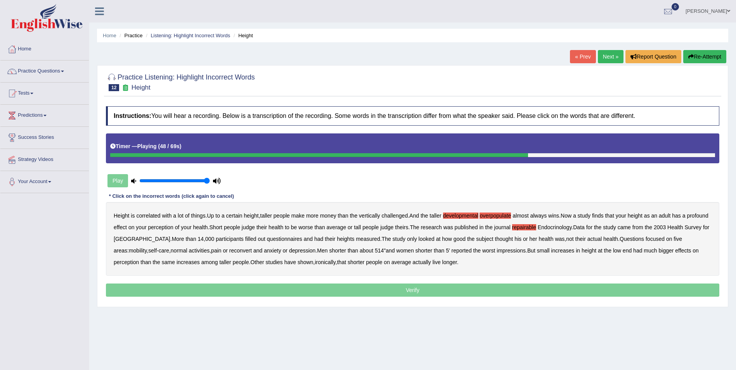
click at [238, 252] on b "reconvert" at bounding box center [240, 251] width 23 height 6
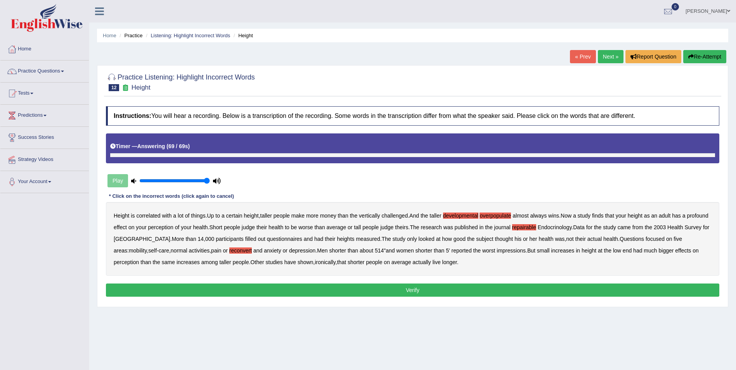
click at [453, 287] on p "Verify" at bounding box center [413, 290] width 614 height 13
click at [377, 288] on button "Verify" at bounding box center [413, 290] width 614 height 13
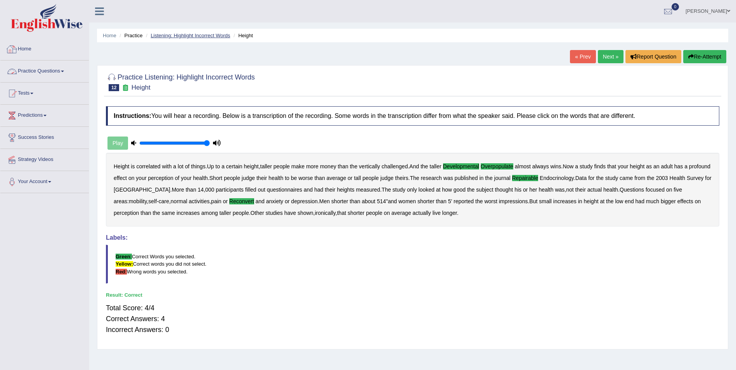
click at [174, 37] on link "Listening: Highlight Incorrect Words" at bounding box center [191, 36] width 80 height 6
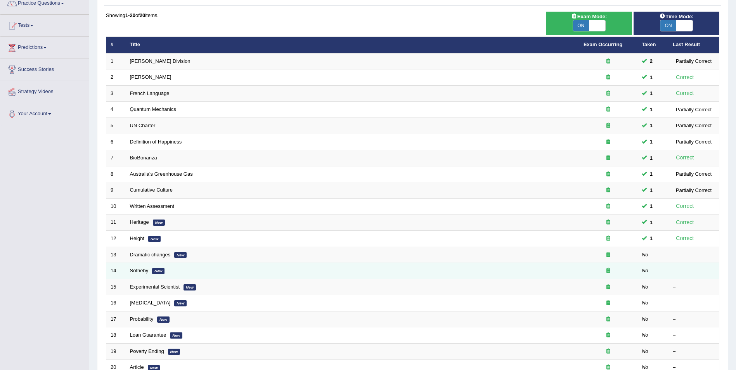
scroll to position [78, 0]
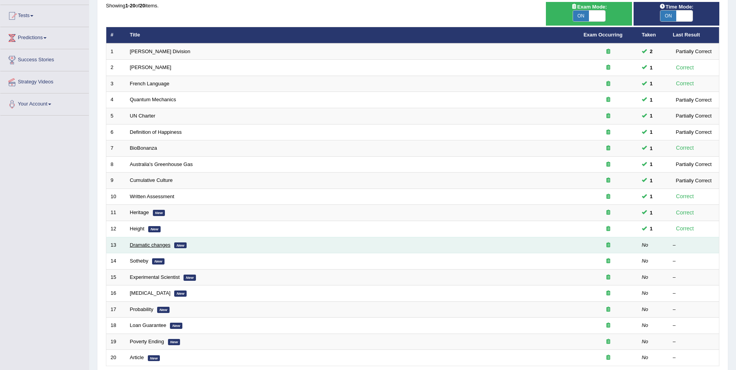
click at [155, 245] on link "Dramatic changes" at bounding box center [150, 245] width 41 height 6
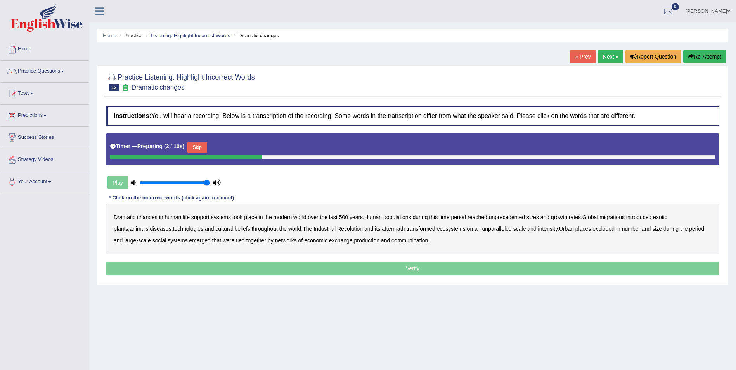
click at [196, 143] on button "Skip" at bounding box center [196, 148] width 19 height 12
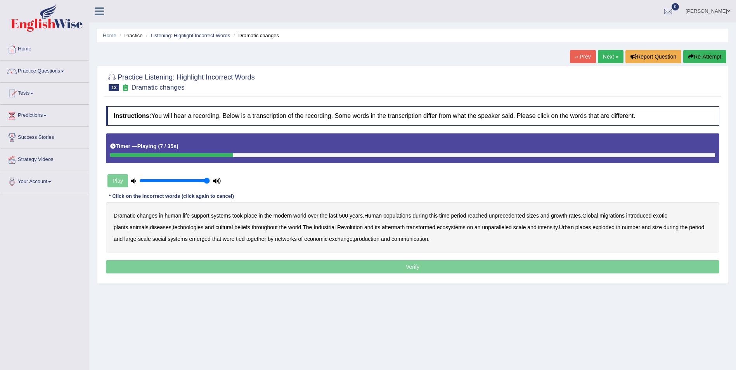
click at [401, 217] on b "populations" at bounding box center [398, 216] width 28 height 6
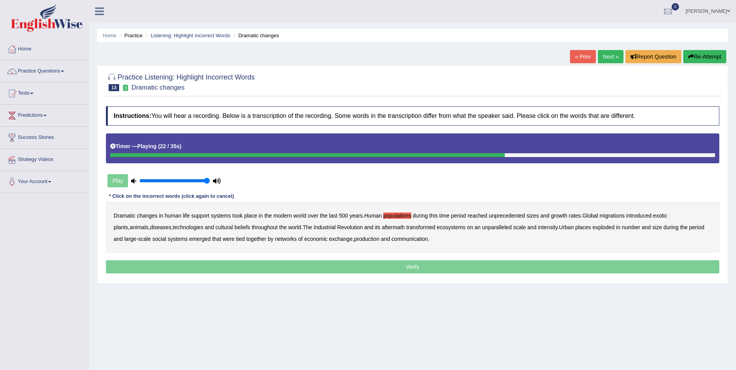
click at [437, 230] on b "ecosystems" at bounding box center [451, 227] width 29 height 6
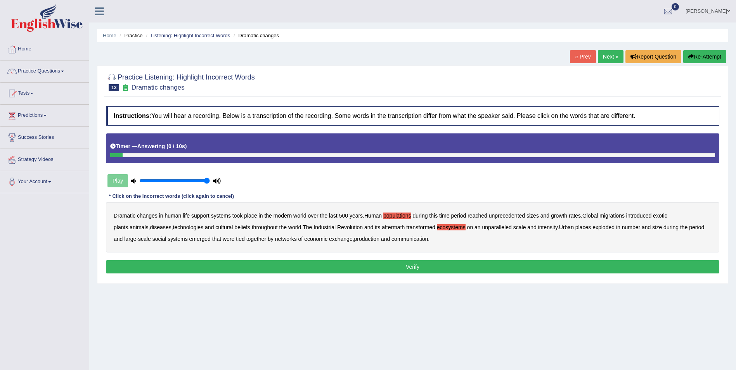
click at [354, 241] on b "production" at bounding box center [366, 239] width 25 height 6
click at [340, 271] on button "Verify" at bounding box center [413, 266] width 614 height 13
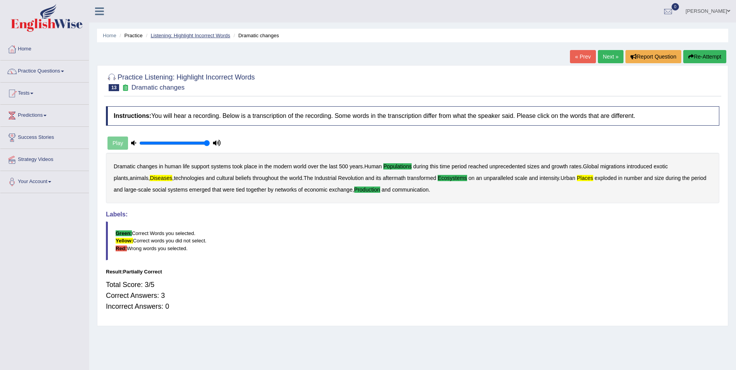
click at [194, 38] on link "Listening: Highlight Incorrect Words" at bounding box center [191, 36] width 80 height 6
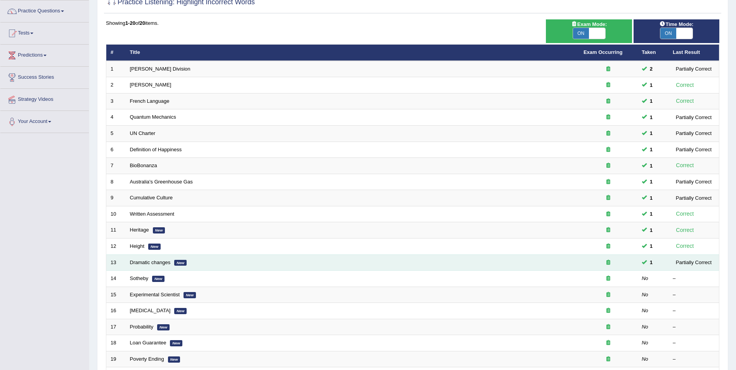
scroll to position [113, 0]
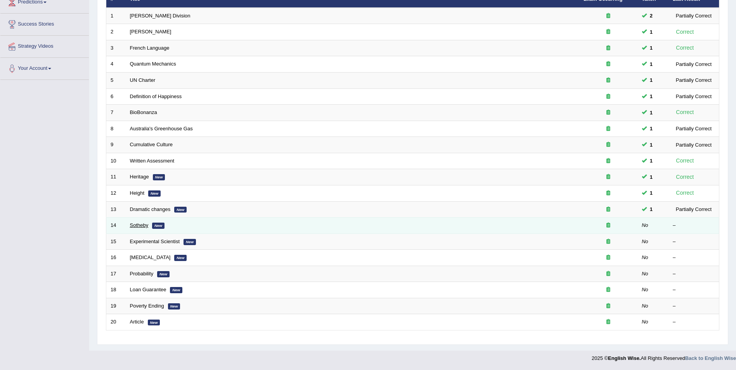
click at [133, 227] on link "Sotheby" at bounding box center [139, 225] width 19 height 6
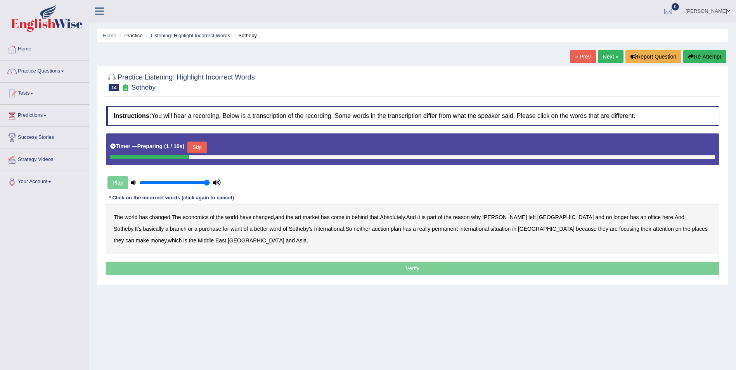
click at [197, 149] on button "Skip" at bounding box center [196, 148] width 19 height 12
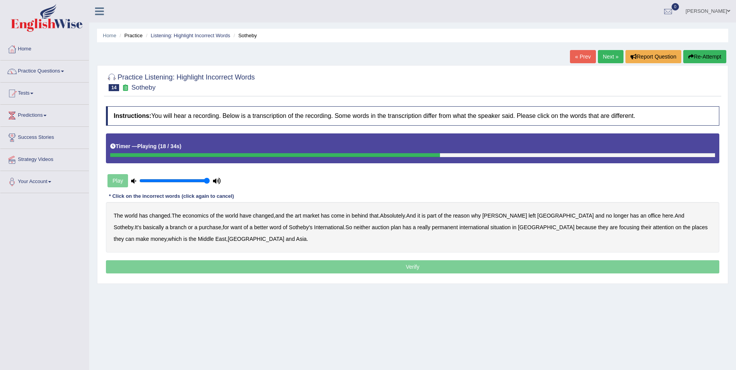
click at [199, 227] on b "purchase" at bounding box center [210, 227] width 23 height 6
click at [391, 227] on b "plan" at bounding box center [396, 227] width 10 height 6
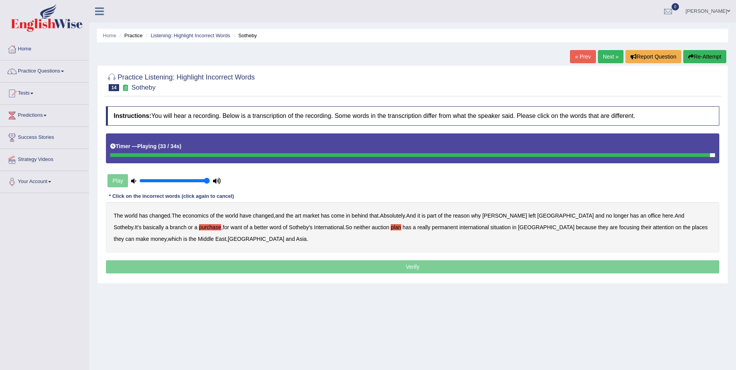
click at [491, 227] on b "situation" at bounding box center [501, 227] width 20 height 6
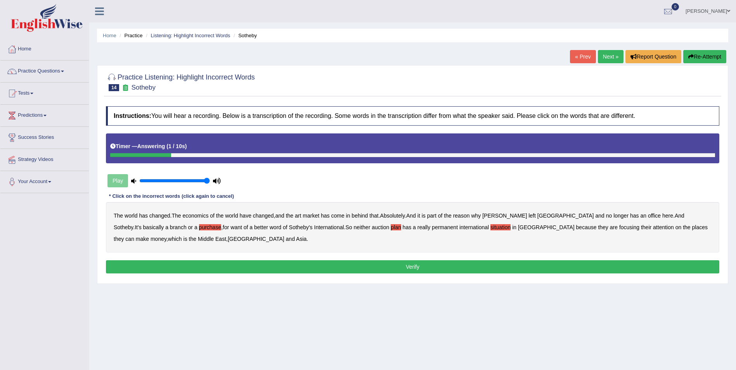
click at [430, 266] on button "Verify" at bounding box center [413, 266] width 614 height 13
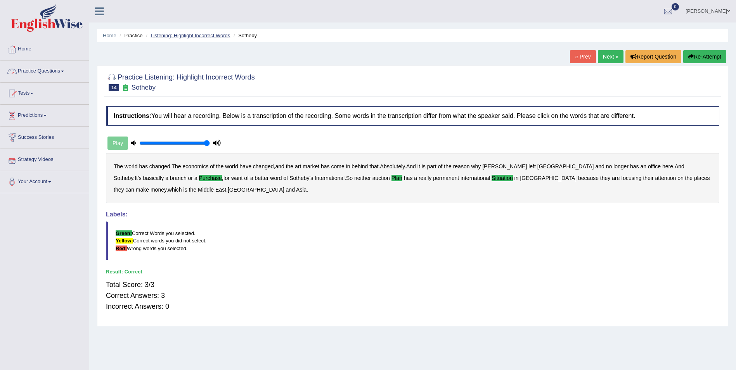
click at [176, 33] on link "Listening: Highlight Incorrect Words" at bounding box center [191, 36] width 80 height 6
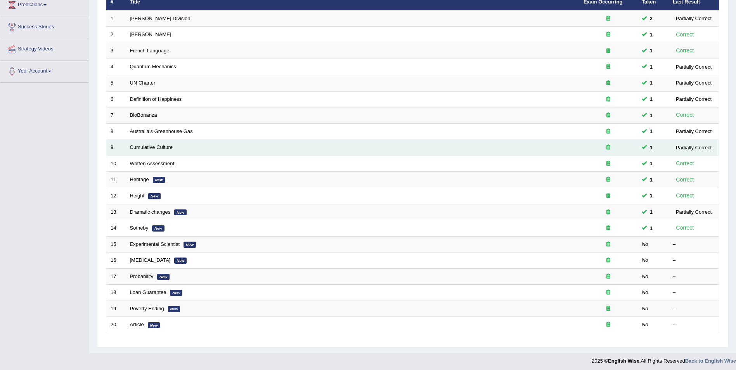
scroll to position [113, 0]
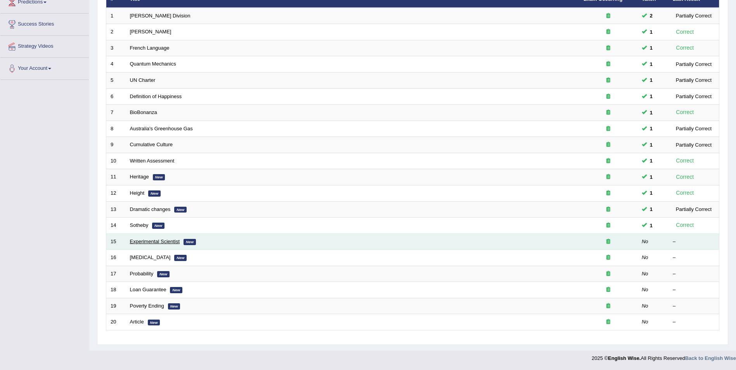
click at [169, 240] on link "Experimental Scientist" at bounding box center [155, 242] width 50 height 6
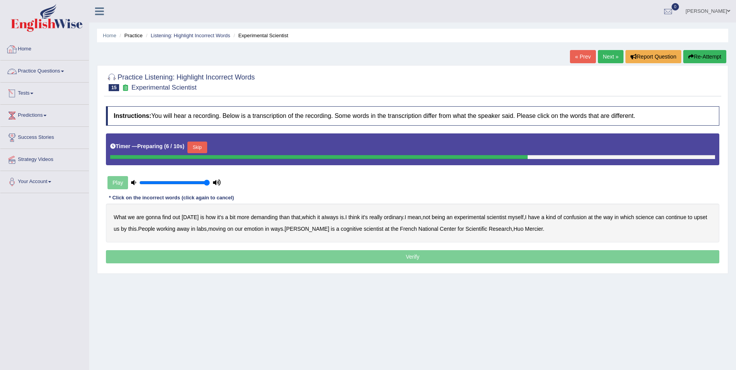
click at [199, 150] on button "Skip" at bounding box center [196, 148] width 19 height 12
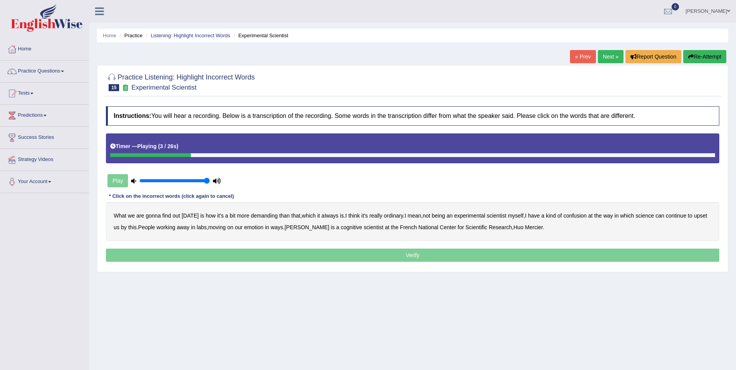
click at [264, 217] on b "demanding" at bounding box center [264, 216] width 27 height 6
click at [395, 217] on b "ordinary" at bounding box center [393, 216] width 19 height 6
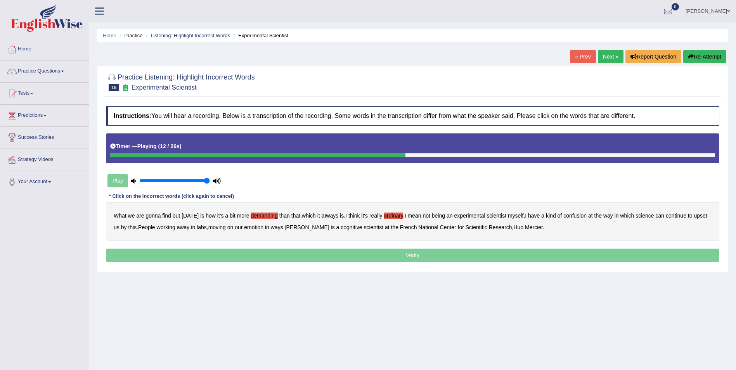
click at [581, 217] on b "confusion" at bounding box center [575, 216] width 23 height 6
click at [264, 229] on b "emotion" at bounding box center [253, 227] width 19 height 6
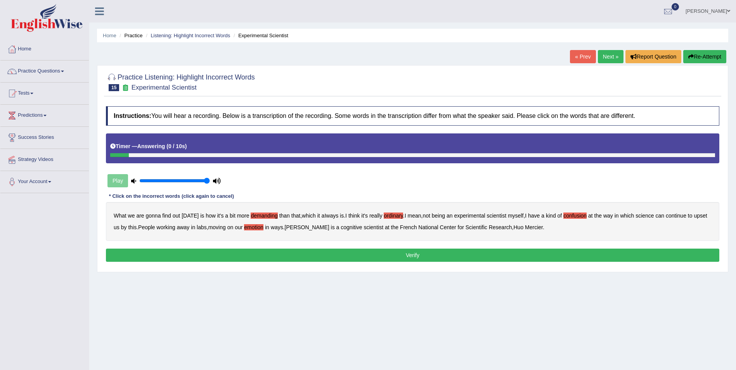
click at [395, 250] on button "Verify" at bounding box center [413, 255] width 614 height 13
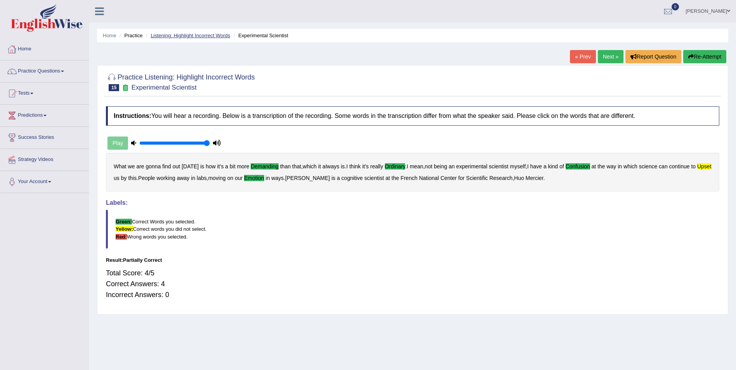
click at [218, 36] on link "Listening: Highlight Incorrect Words" at bounding box center [191, 36] width 80 height 6
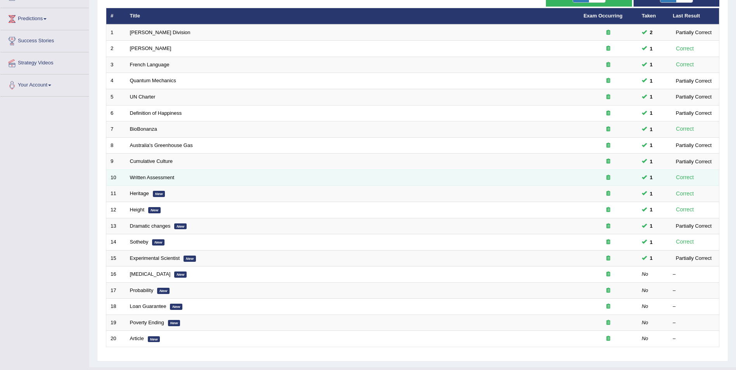
scroll to position [113, 0]
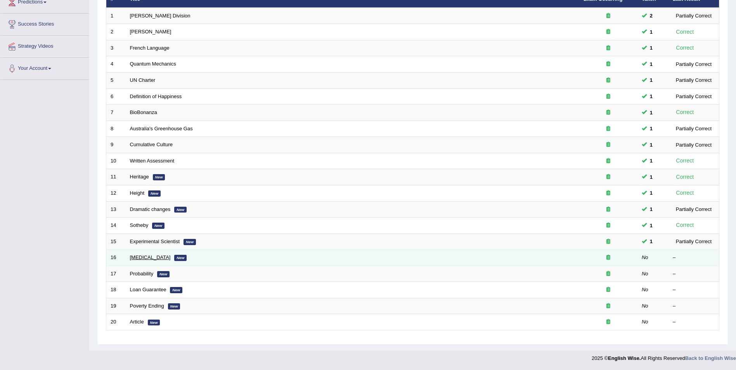
click at [139, 260] on link "[MEDICAL_DATA]" at bounding box center [150, 258] width 41 height 6
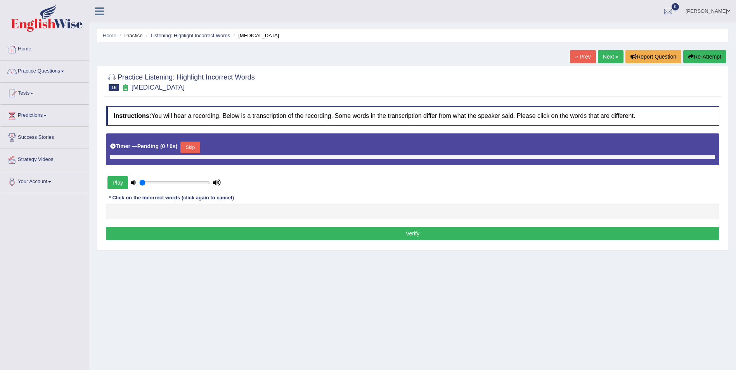
type input "1"
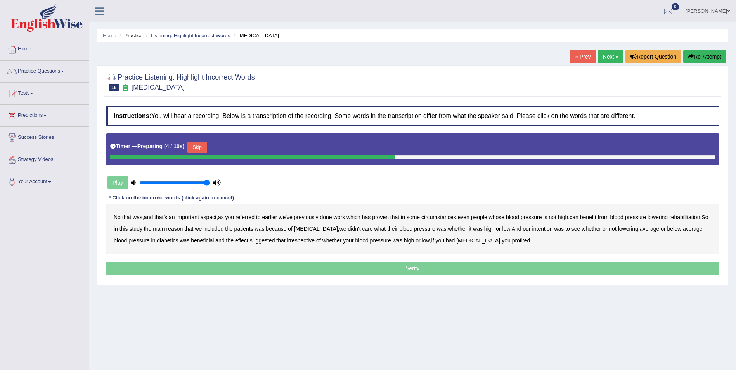
click at [201, 145] on button "Skip" at bounding box center [196, 148] width 19 height 12
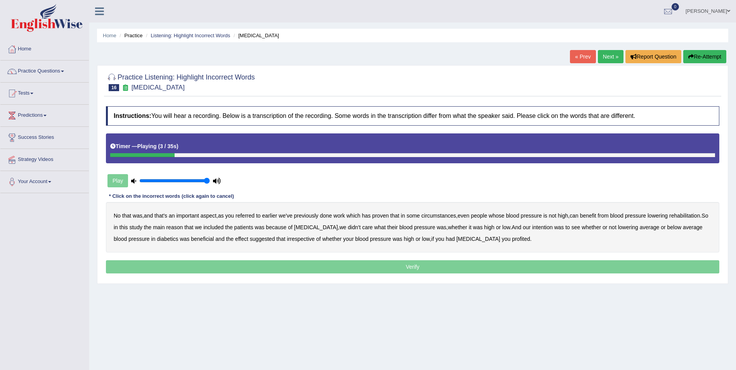
click at [250, 217] on b "referred" at bounding box center [245, 216] width 19 height 6
click at [445, 215] on b "circumstances" at bounding box center [439, 216] width 35 height 6
click at [691, 217] on b "rehabilitation" at bounding box center [685, 216] width 31 height 6
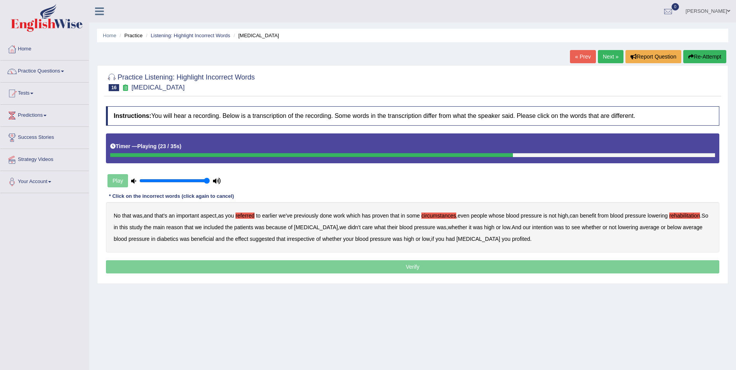
click at [536, 227] on b "intention" at bounding box center [543, 227] width 21 height 6
click at [235, 241] on b "effect" at bounding box center [241, 239] width 13 height 6
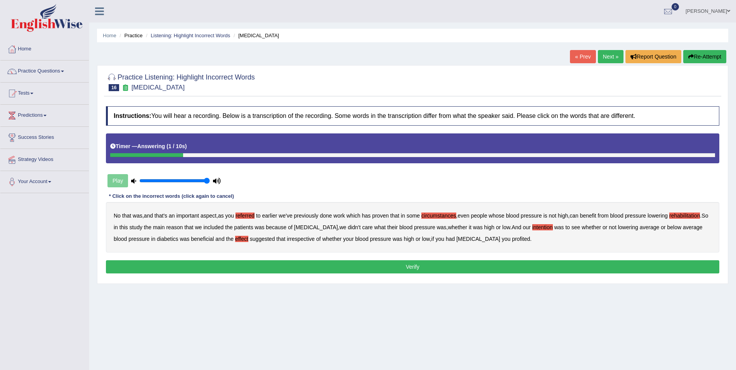
click at [512, 238] on b "profited" at bounding box center [521, 239] width 18 height 6
click at [488, 264] on button "Verify" at bounding box center [413, 266] width 614 height 13
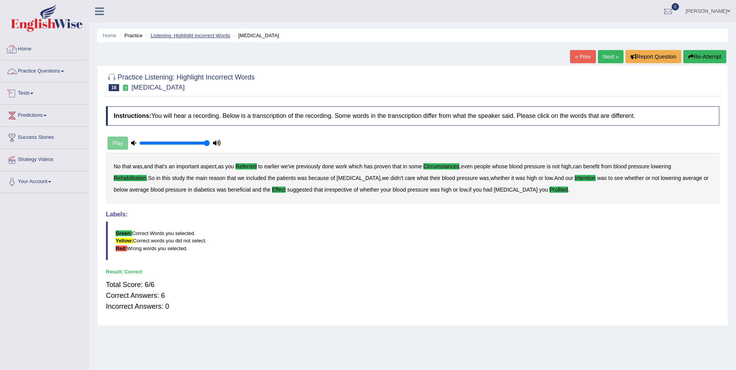
click at [200, 34] on link "Listening: Highlight Incorrect Words" at bounding box center [191, 36] width 80 height 6
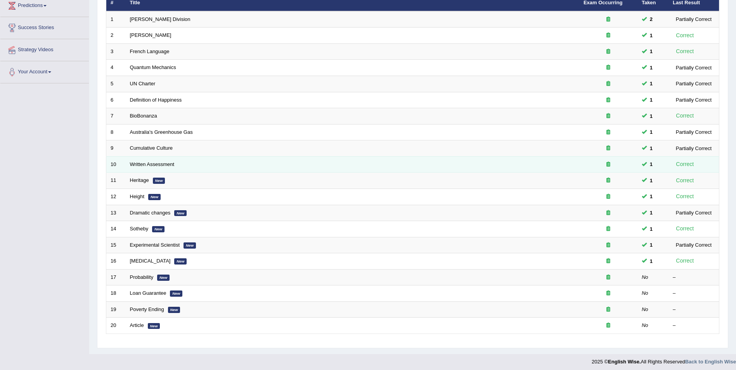
scroll to position [113, 0]
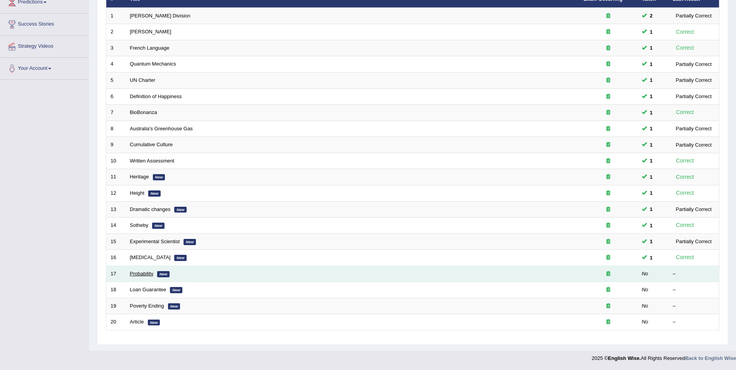
click at [145, 273] on link "Probability" at bounding box center [142, 274] width 24 height 6
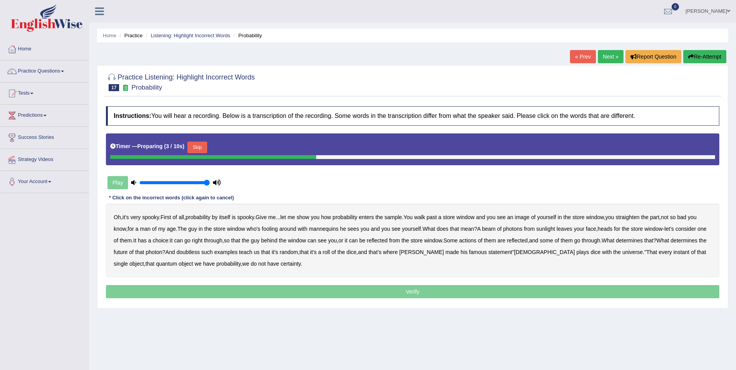
click at [196, 149] on button "Skip" at bounding box center [196, 148] width 19 height 12
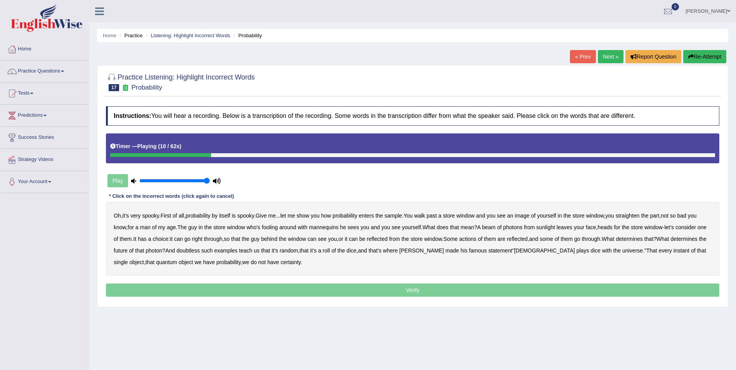
click at [392, 217] on b "sample" at bounding box center [393, 216] width 17 height 6
click at [495, 227] on b "beam" at bounding box center [489, 227] width 14 height 6
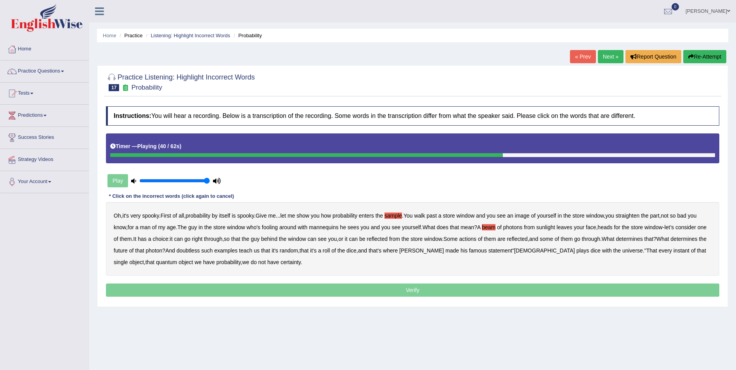
click at [476, 241] on b "actions" at bounding box center [467, 239] width 17 height 6
click at [200, 253] on b "doubtless" at bounding box center [188, 251] width 23 height 6
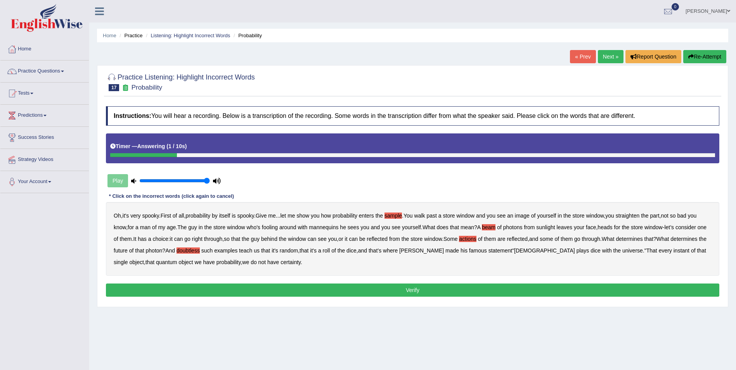
click at [269, 287] on button "Verify" at bounding box center [413, 290] width 614 height 13
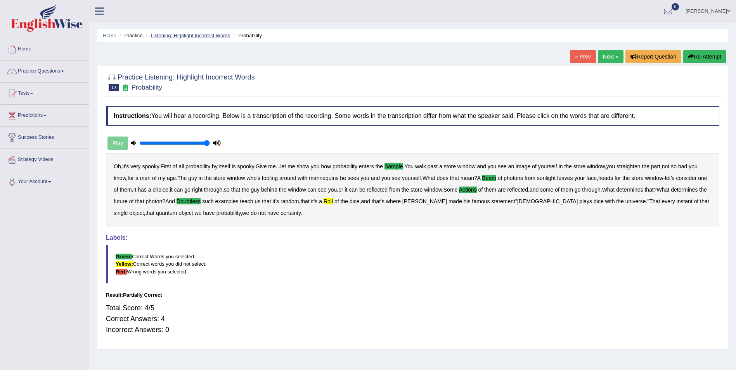
drag, startPoint x: 198, startPoint y: 33, endPoint x: 193, endPoint y: 33, distance: 5.4
click at [198, 33] on link "Listening: Highlight Incorrect Words" at bounding box center [191, 36] width 80 height 6
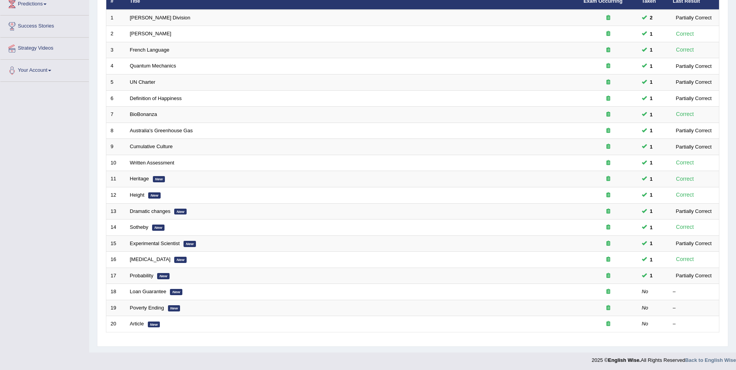
scroll to position [113, 0]
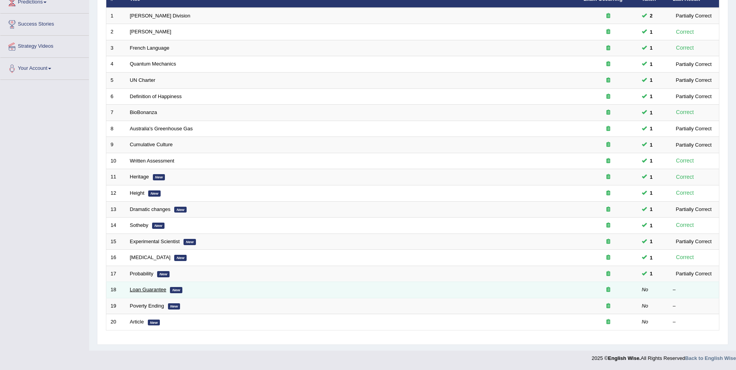
click at [138, 288] on link "Loan Guarantee" at bounding box center [148, 290] width 36 height 6
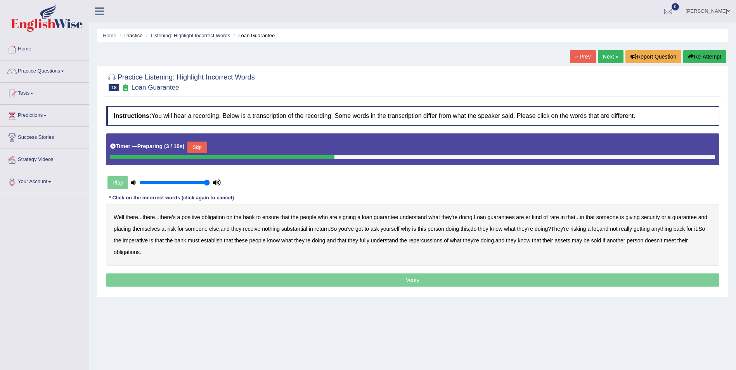
click at [200, 148] on button "Skip" at bounding box center [196, 148] width 19 height 12
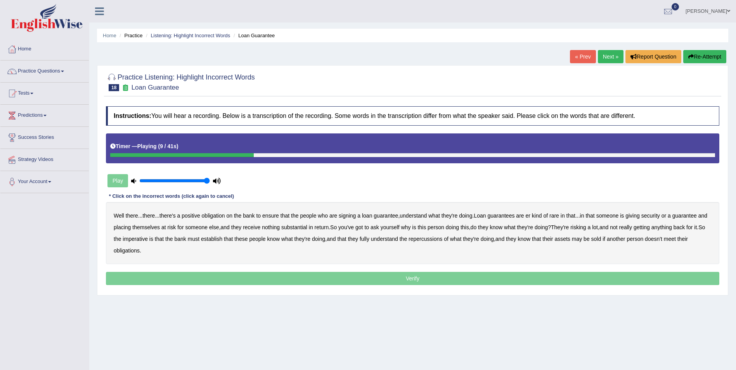
click at [418, 214] on b "understand" at bounding box center [413, 216] width 27 height 6
click at [299, 228] on b "substantial" at bounding box center [294, 227] width 26 height 6
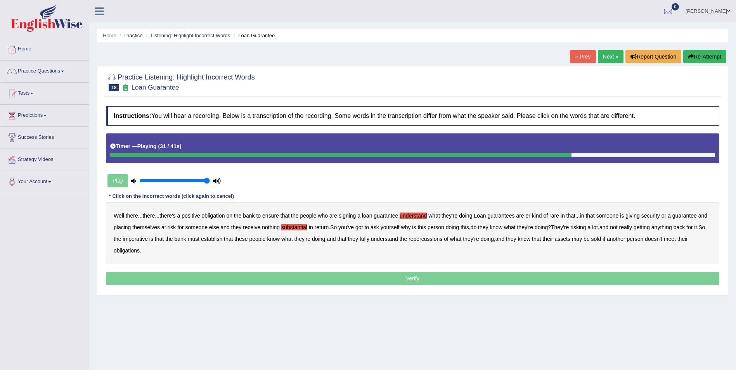
click at [219, 240] on b "establish" at bounding box center [211, 239] width 21 height 6
click at [427, 241] on b "repercussions" at bounding box center [426, 239] width 34 height 6
click at [568, 238] on b "assets" at bounding box center [563, 239] width 16 height 6
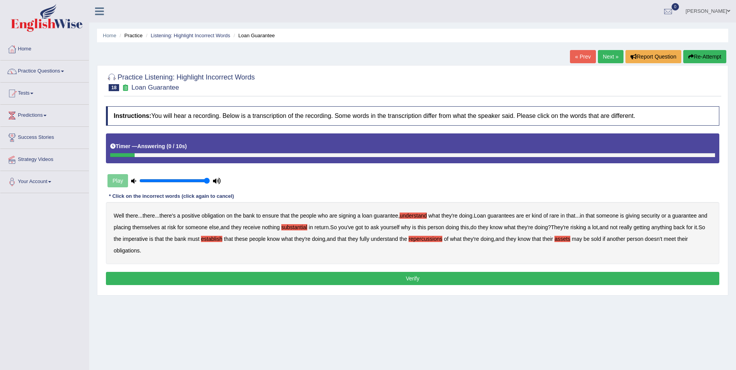
click at [443, 278] on button "Verify" at bounding box center [413, 278] width 614 height 13
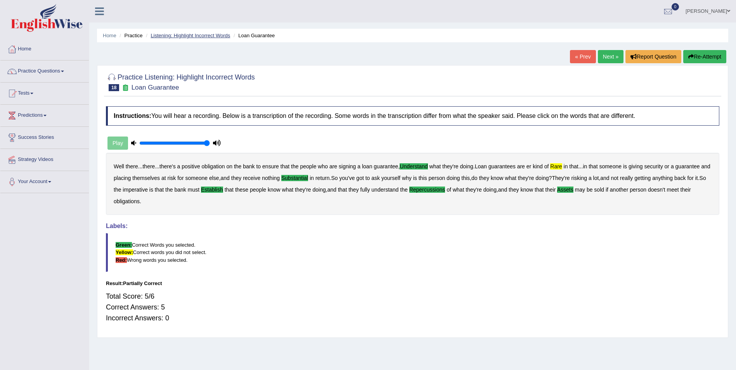
click at [174, 38] on li "Listening: Highlight Incorrect Words" at bounding box center [187, 35] width 86 height 7
click at [182, 35] on link "Listening: Highlight Incorrect Words" at bounding box center [191, 36] width 80 height 6
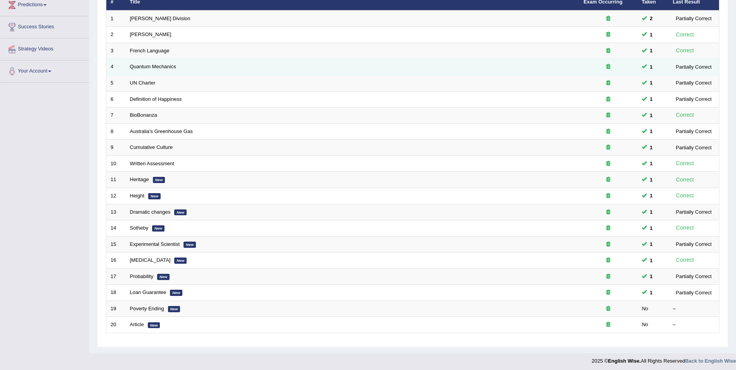
scroll to position [113, 0]
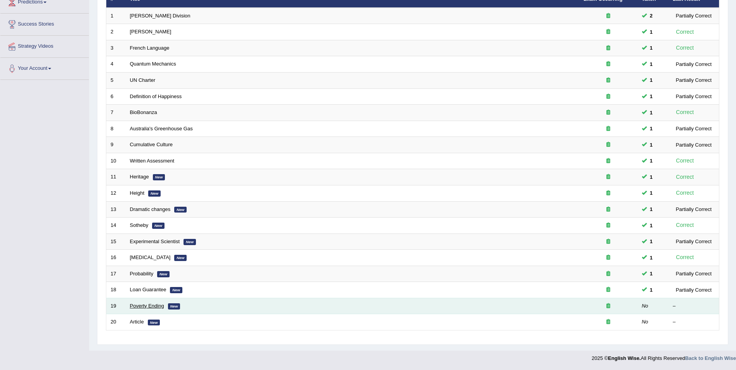
click at [155, 305] on link "Poverty Ending" at bounding box center [147, 306] width 34 height 6
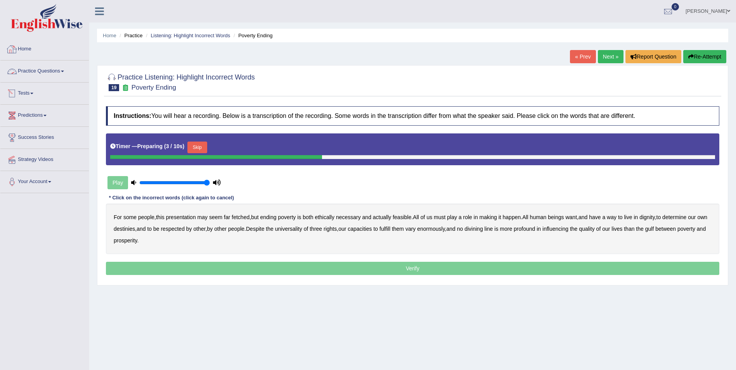
click at [192, 149] on button "Skip" at bounding box center [196, 148] width 19 height 12
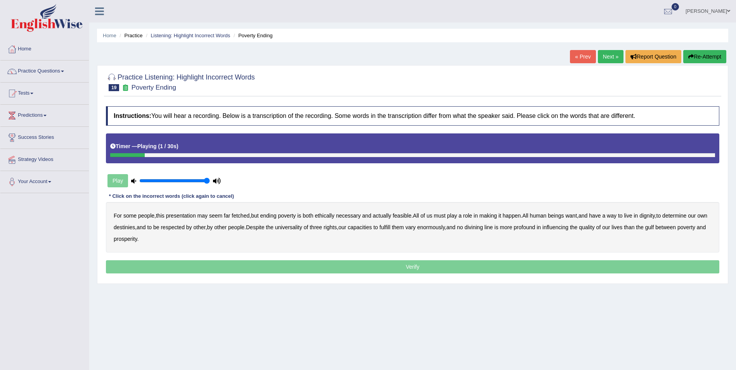
click at [186, 217] on b "presentation" at bounding box center [181, 216] width 30 height 6
click at [329, 217] on b "ethically" at bounding box center [325, 216] width 20 height 6
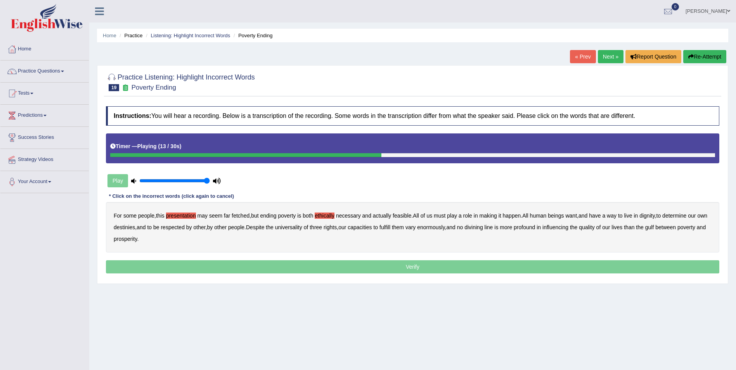
click at [617, 217] on b "way" at bounding box center [612, 216] width 10 height 6
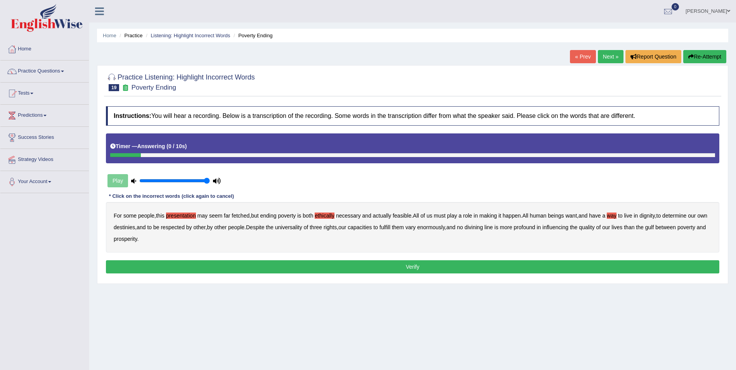
click at [184, 266] on button "Verify" at bounding box center [413, 266] width 614 height 13
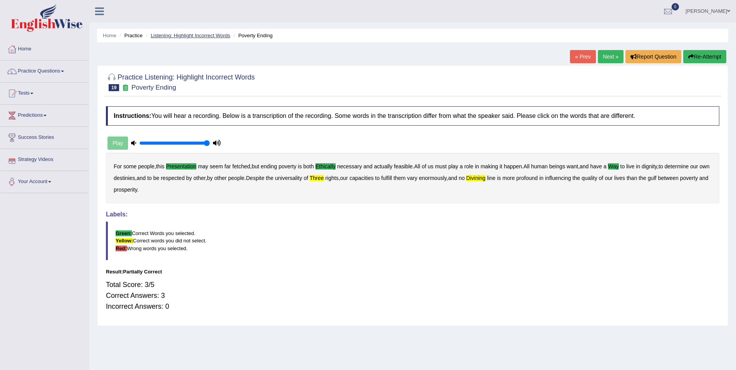
click at [189, 38] on link "Listening: Highlight Incorrect Words" at bounding box center [191, 36] width 80 height 6
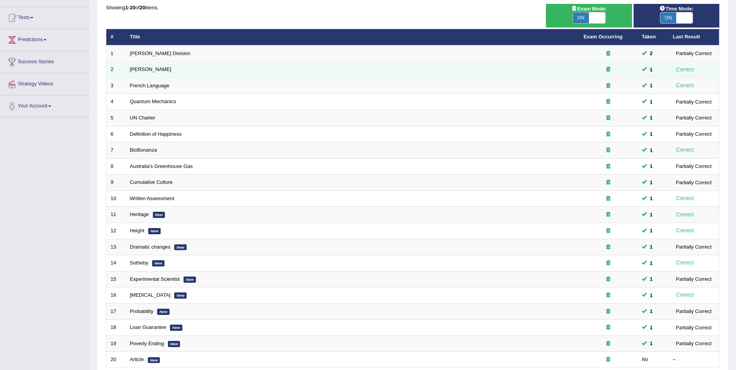
scroll to position [113, 0]
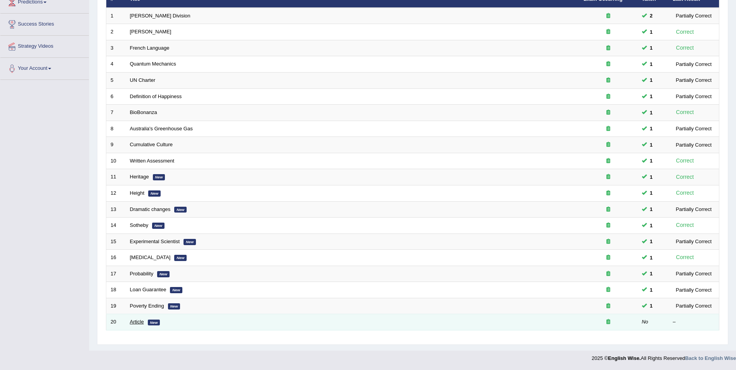
click at [138, 323] on link "Article" at bounding box center [137, 322] width 14 height 6
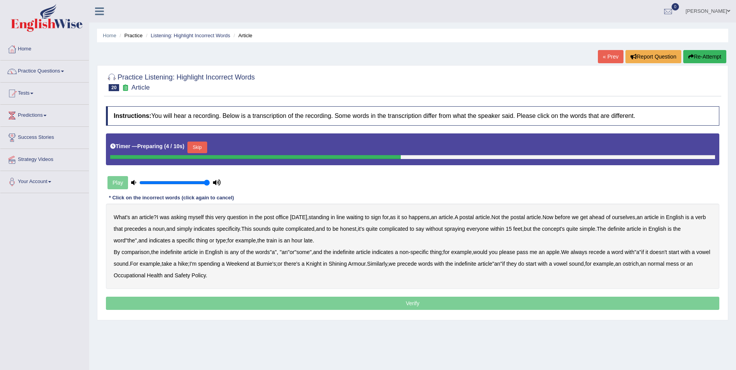
drag, startPoint x: 167, startPoint y: 27, endPoint x: 201, endPoint y: 146, distance: 123.9
click at [201, 146] on button "Skip" at bounding box center [196, 148] width 19 height 12
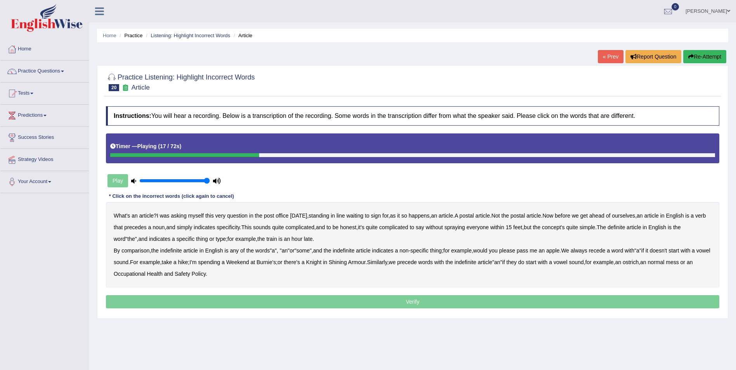
click at [696, 219] on b "verb" at bounding box center [701, 216] width 10 height 6
click at [142, 250] on b "comparison" at bounding box center [135, 251] width 28 height 6
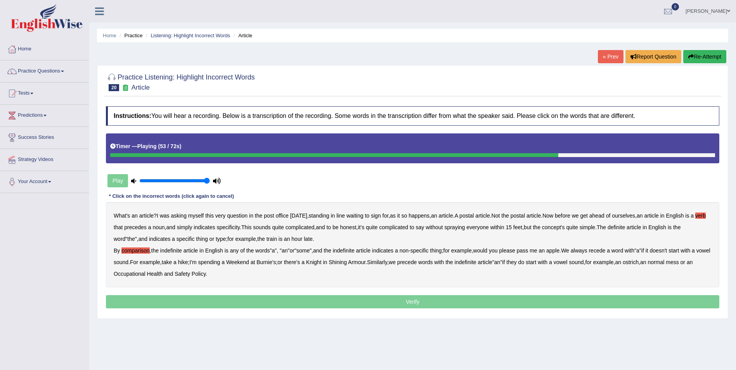
click at [612, 251] on div "What's an article ? I was asking myself this very question in the post office […" at bounding box center [413, 244] width 614 height 85
click at [606, 251] on b "recede" at bounding box center [597, 251] width 17 height 6
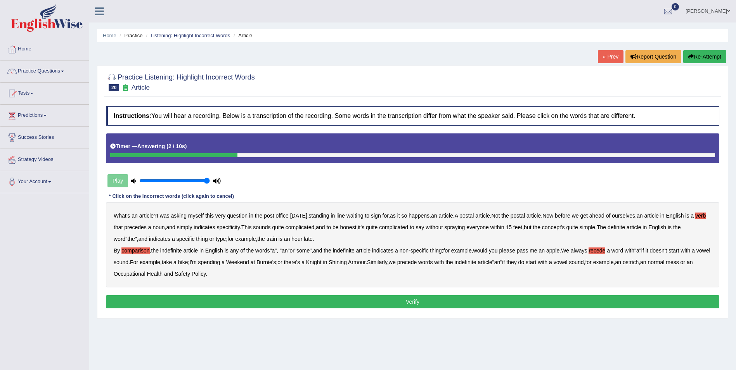
click at [665, 260] on b "normal" at bounding box center [656, 262] width 17 height 6
click at [191, 300] on button "Verify" at bounding box center [413, 301] width 614 height 13
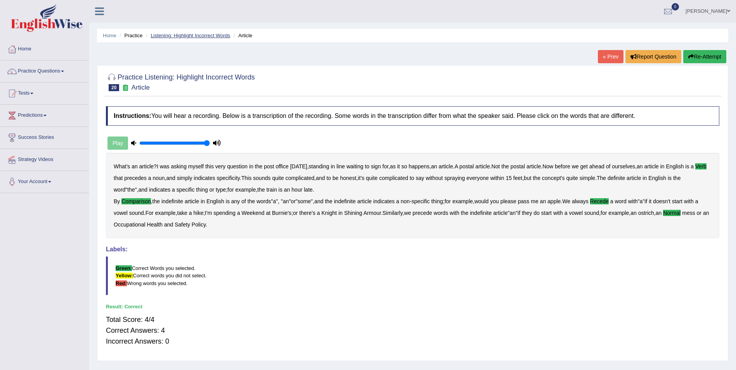
click at [174, 35] on link "Listening: Highlight Incorrect Words" at bounding box center [191, 36] width 80 height 6
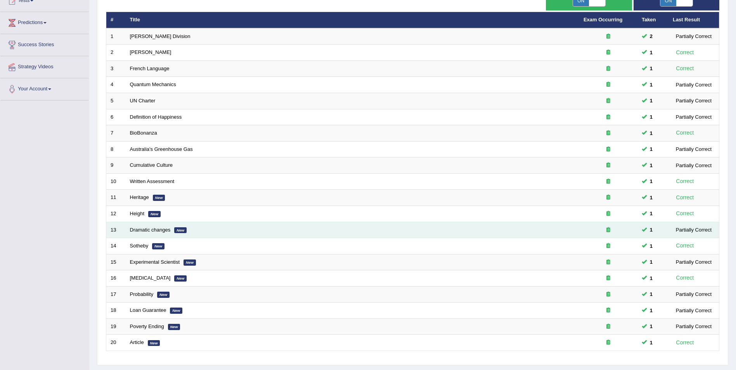
scroll to position [113, 0]
